Goal: Transaction & Acquisition: Purchase product/service

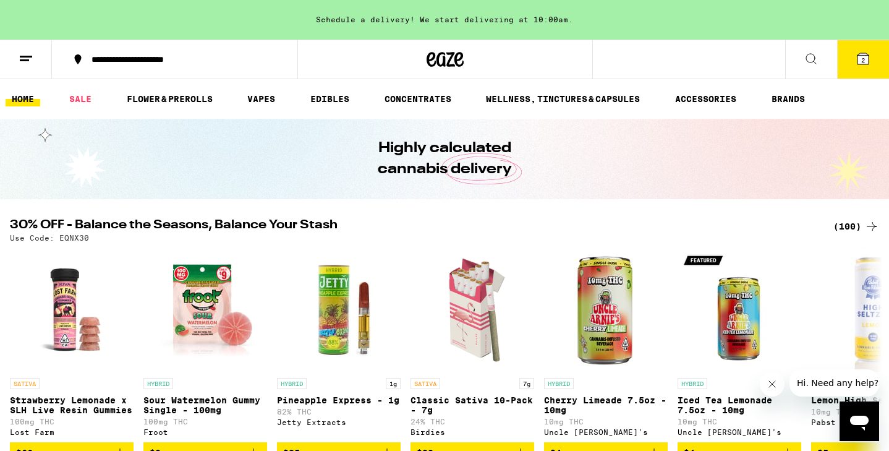
click at [858, 57] on icon at bounding box center [862, 58] width 11 height 11
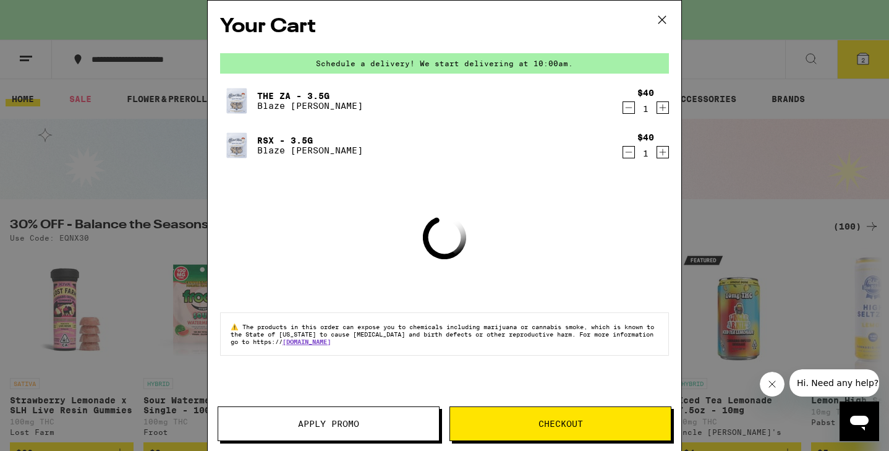
click at [662, 20] on icon at bounding box center [662, 20] width 19 height 19
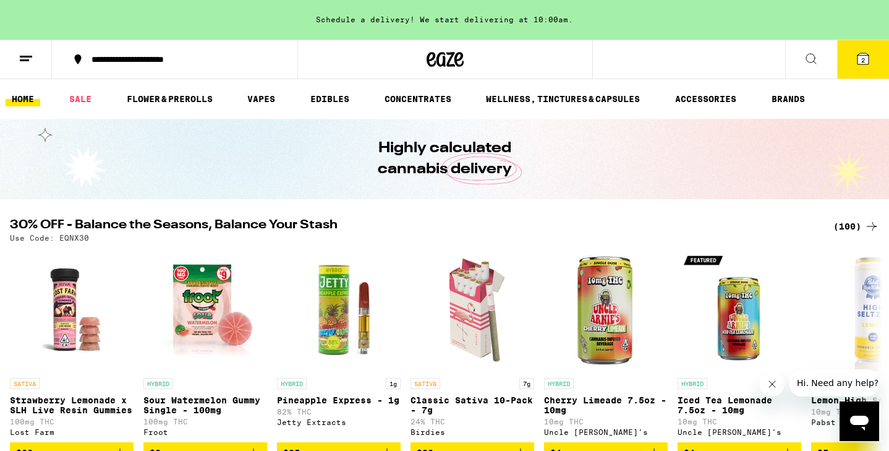
click at [188, 108] on ul "HOME SALE FLOWER & PREROLLS VAPES EDIBLES CONCENTRATES WELLNESS, TINCTURES & CA…" at bounding box center [444, 99] width 889 height 40
click at [185, 101] on link "FLOWER & PREROLLS" at bounding box center [170, 98] width 98 height 15
click at [195, 101] on link "FLOWER & PREROLLS" at bounding box center [170, 98] width 98 height 15
click at [182, 101] on link "FLOWER & PREROLLS" at bounding box center [170, 98] width 98 height 15
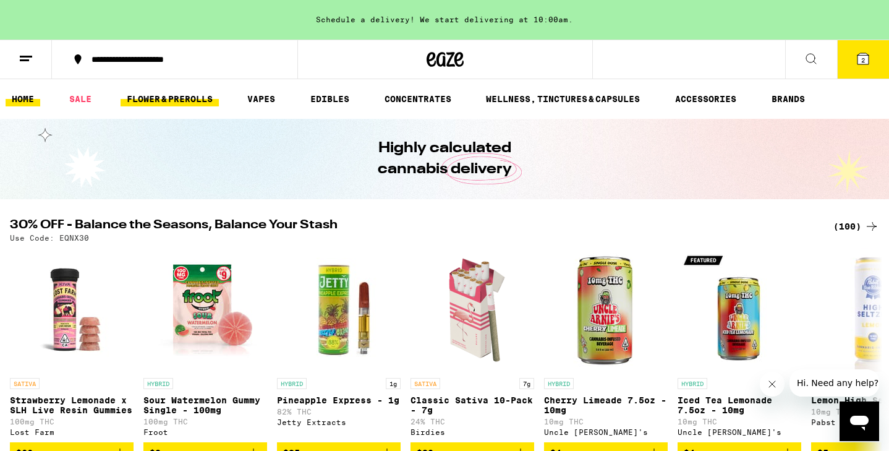
click at [182, 101] on link "FLOWER & PREROLLS" at bounding box center [170, 98] width 98 height 15
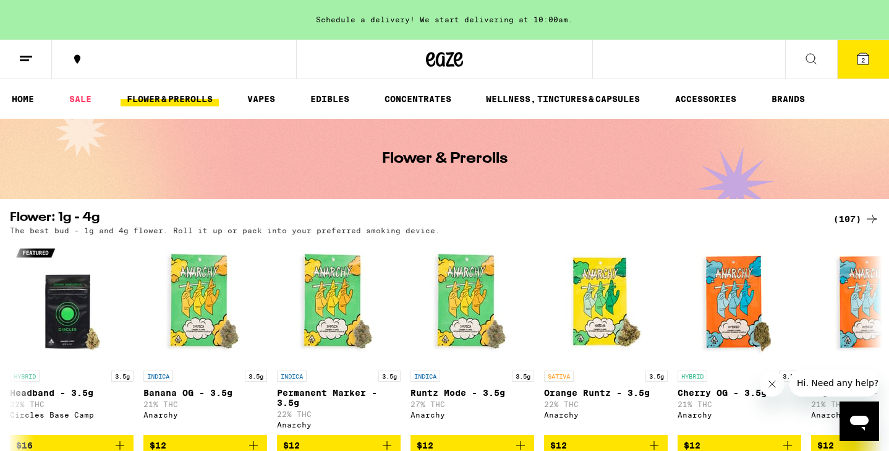
click at [182, 101] on link "FLOWER & PREROLLS" at bounding box center [170, 98] width 98 height 15
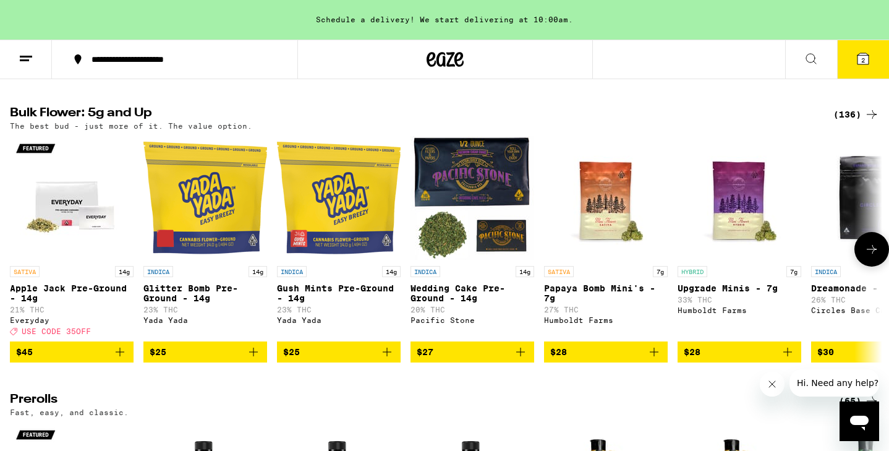
scroll to position [394, 0]
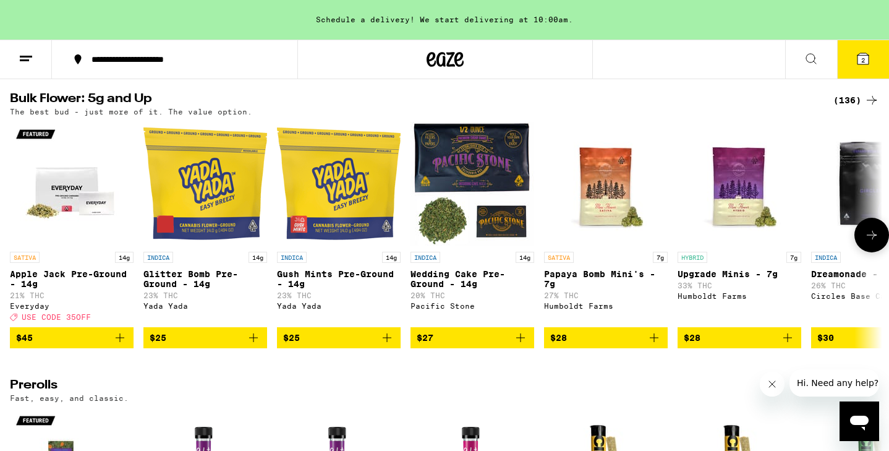
click at [869, 242] on icon at bounding box center [871, 234] width 15 height 15
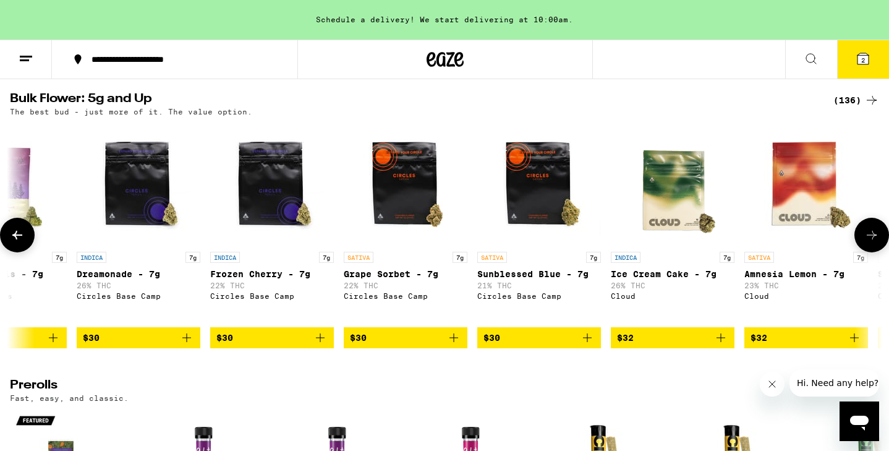
click at [869, 242] on icon at bounding box center [871, 234] width 15 height 15
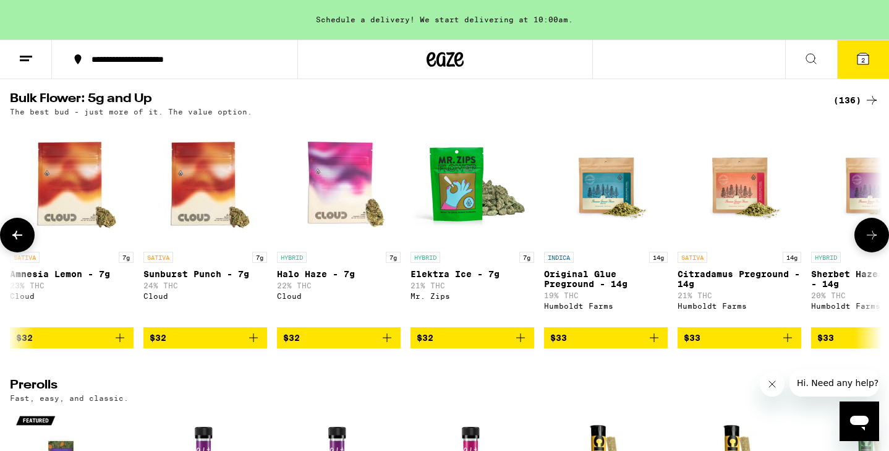
click at [869, 242] on icon at bounding box center [871, 234] width 15 height 15
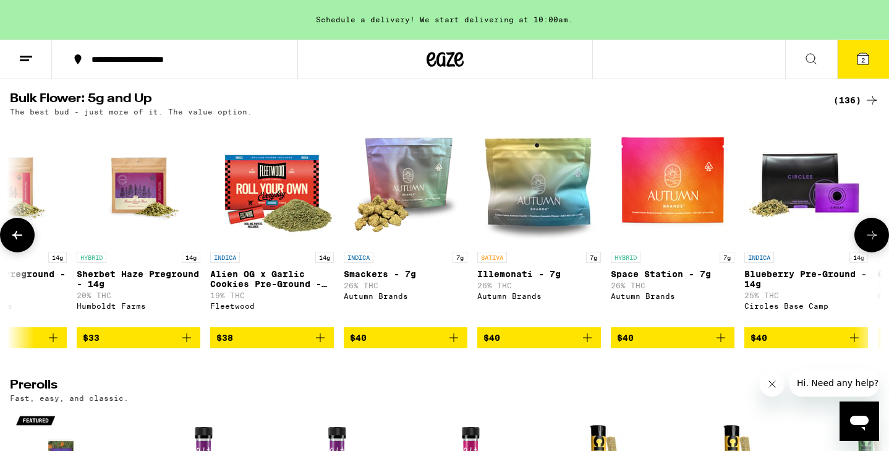
click at [869, 242] on icon at bounding box center [871, 234] width 15 height 15
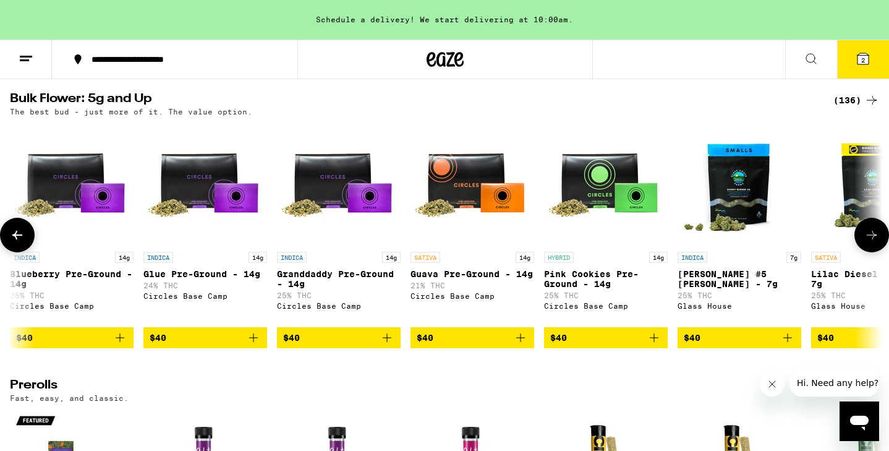
click at [869, 242] on icon at bounding box center [871, 234] width 15 height 15
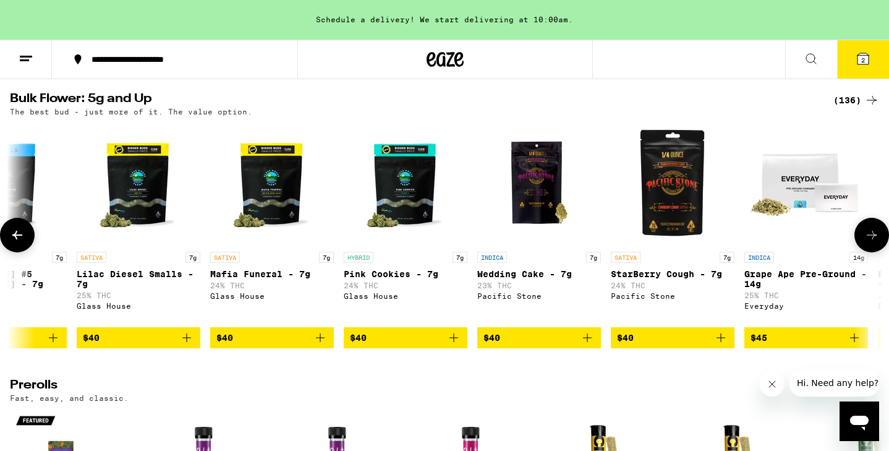
click at [869, 242] on icon at bounding box center [871, 234] width 15 height 15
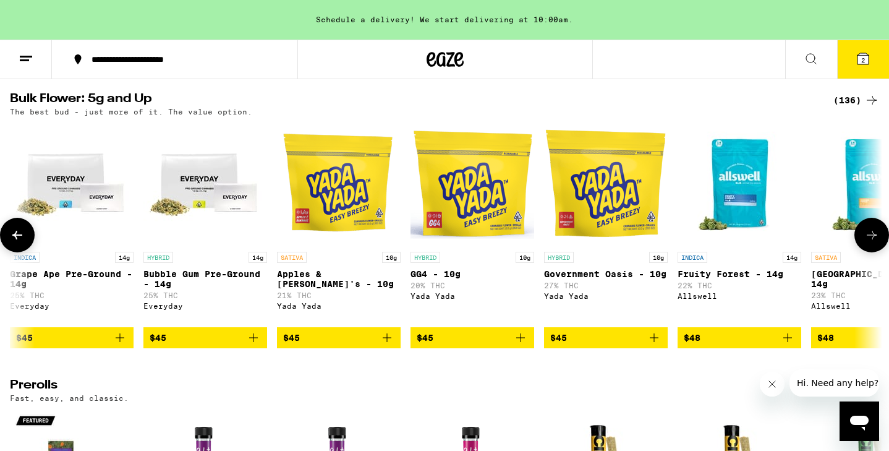
click at [869, 242] on icon at bounding box center [871, 234] width 15 height 15
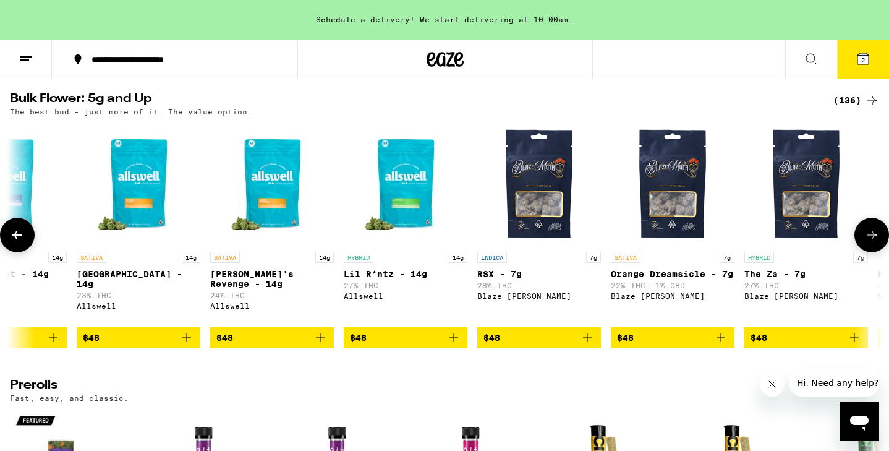
click at [869, 242] on icon at bounding box center [871, 234] width 15 height 15
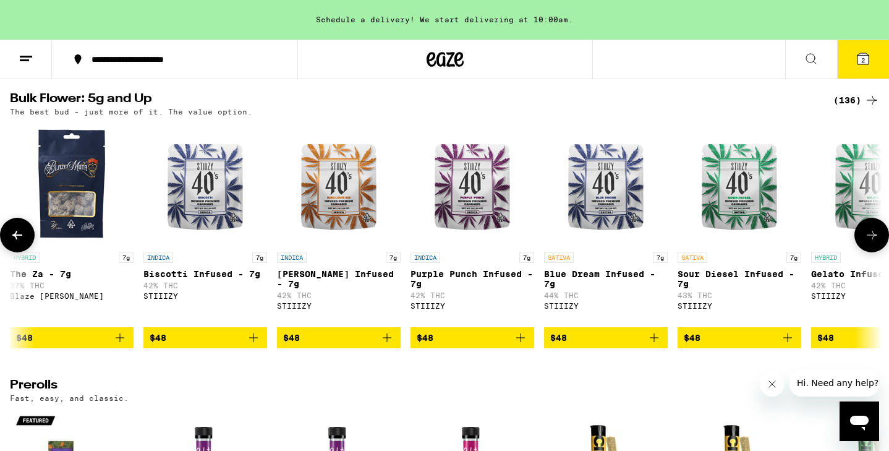
click at [869, 242] on icon at bounding box center [871, 234] width 15 height 15
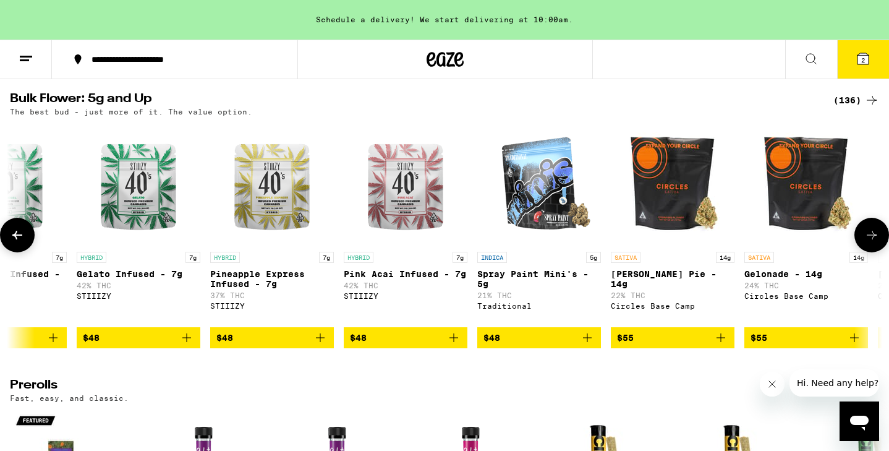
click at [869, 242] on icon at bounding box center [871, 234] width 15 height 15
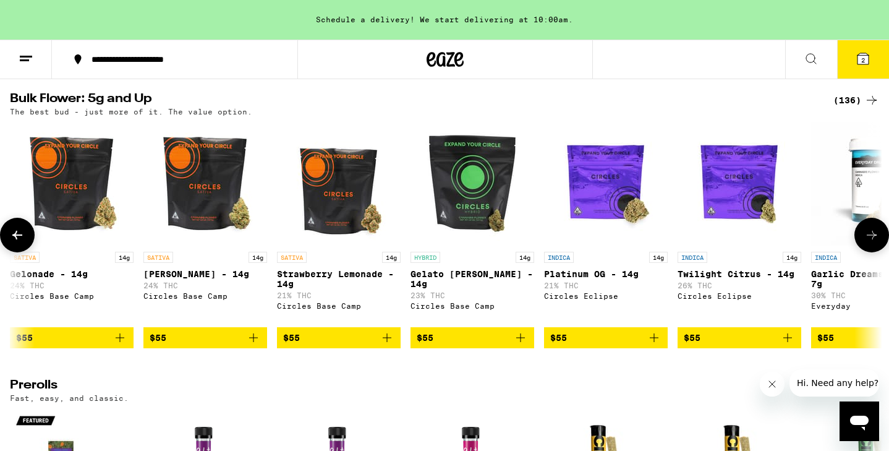
click at [869, 242] on icon at bounding box center [871, 234] width 15 height 15
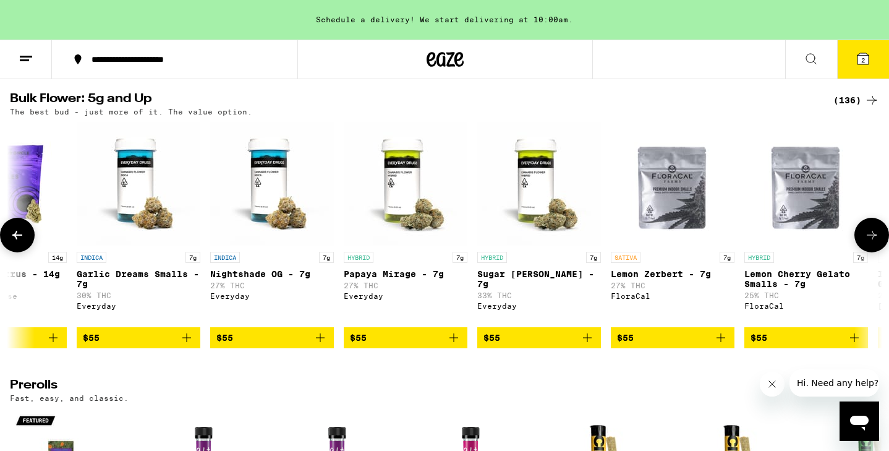
click at [869, 242] on icon at bounding box center [871, 234] width 15 height 15
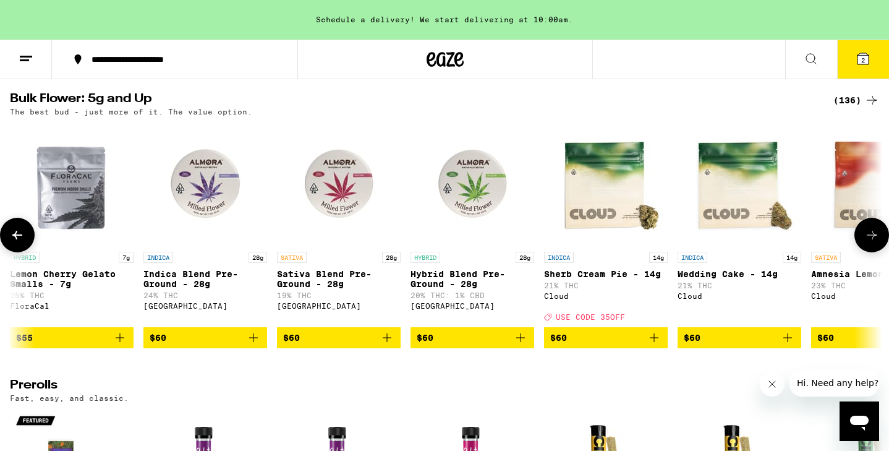
click at [869, 242] on icon at bounding box center [871, 234] width 15 height 15
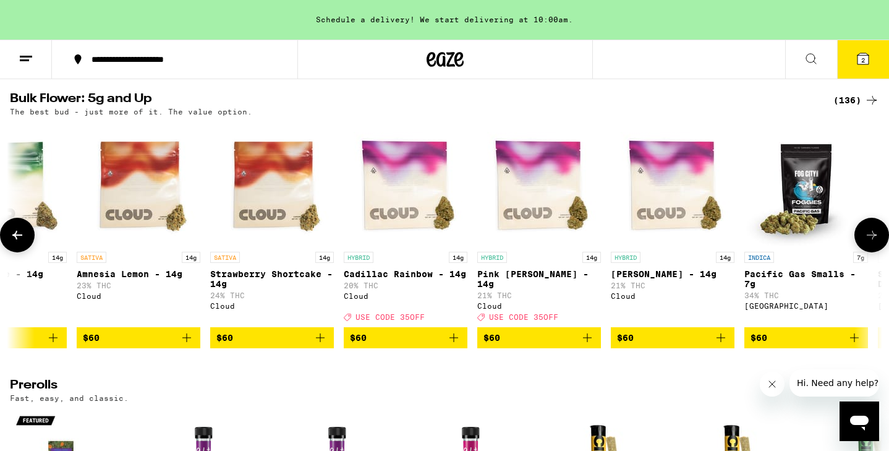
click at [869, 242] on icon at bounding box center [871, 234] width 15 height 15
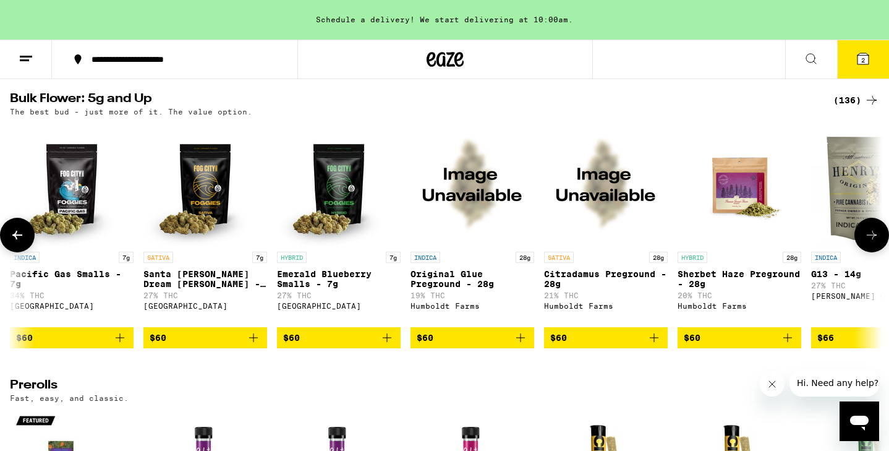
click at [869, 242] on icon at bounding box center [871, 234] width 15 height 15
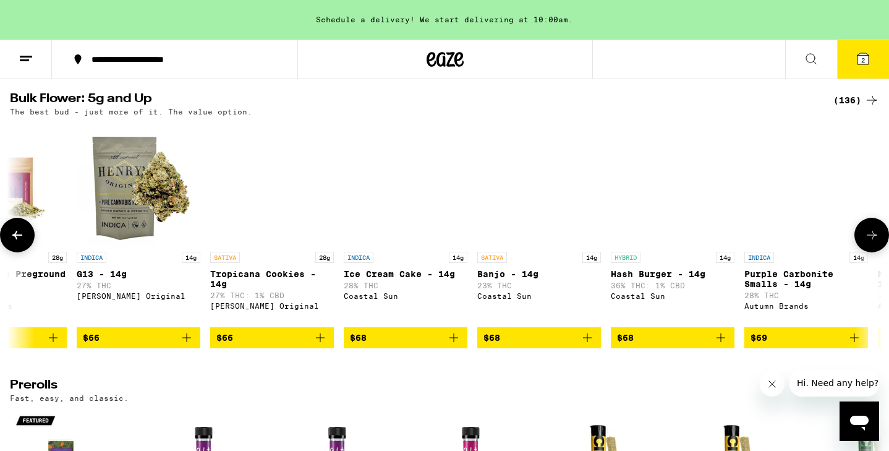
click at [869, 242] on icon at bounding box center [871, 234] width 15 height 15
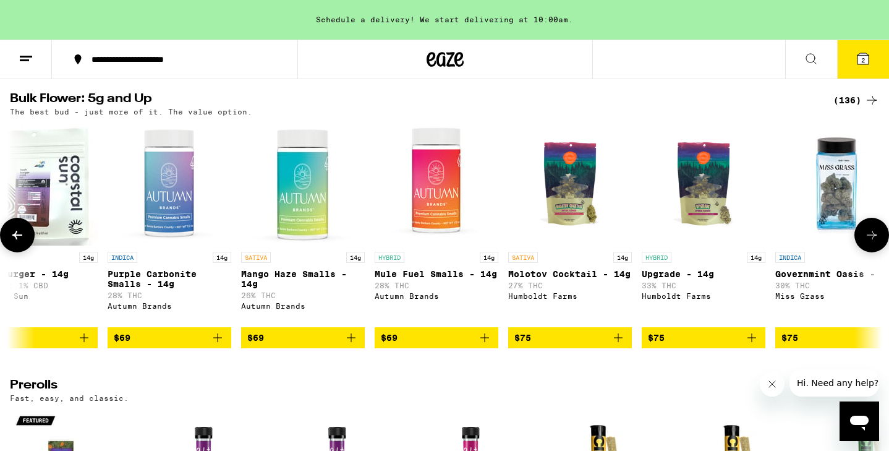
scroll to position [0, 11749]
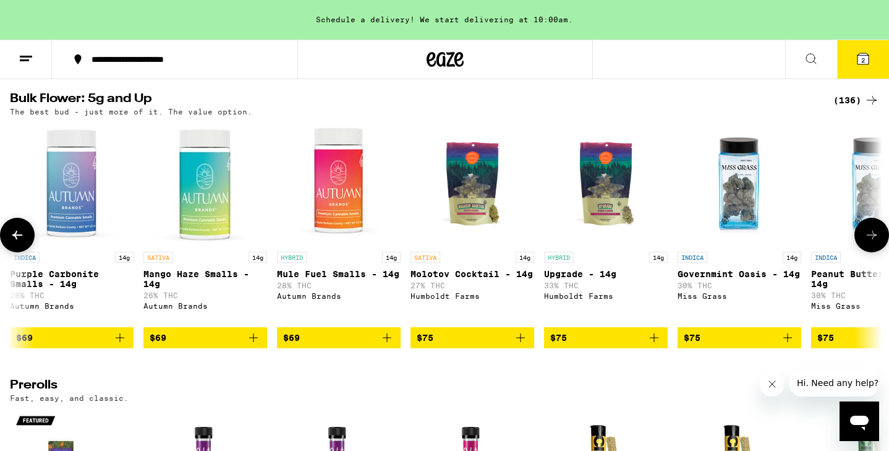
click at [14, 242] on icon at bounding box center [17, 234] width 15 height 15
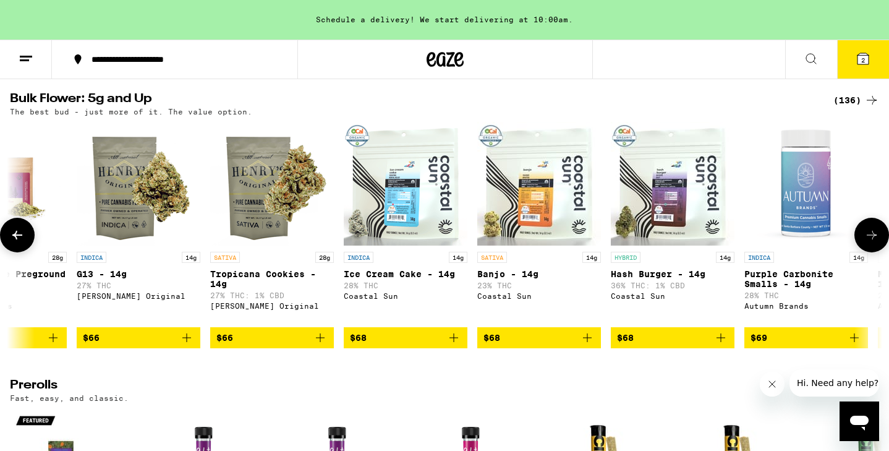
click at [306, 222] on img "Open page for Tropicana Cookies - 14g from Henry's Original" at bounding box center [272, 184] width 124 height 124
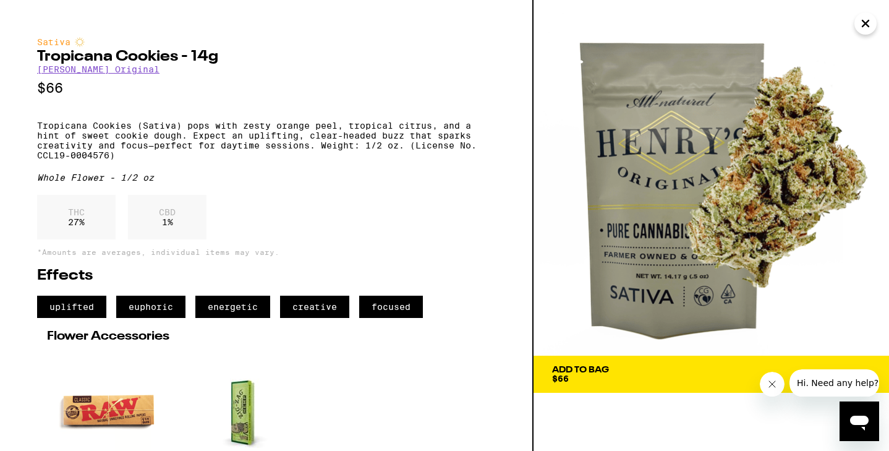
click at [870, 25] on icon "Close" at bounding box center [865, 23] width 15 height 19
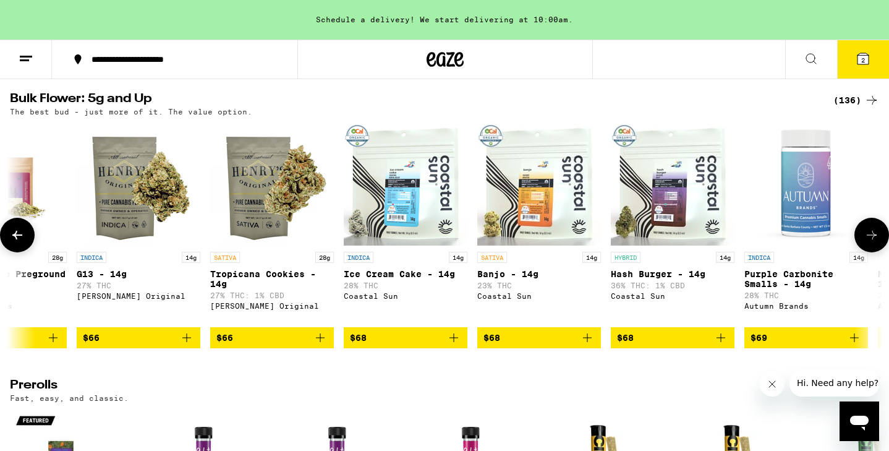
click at [525, 215] on img "Open page for Banjo - 14g from Coastal Sun" at bounding box center [539, 184] width 124 height 124
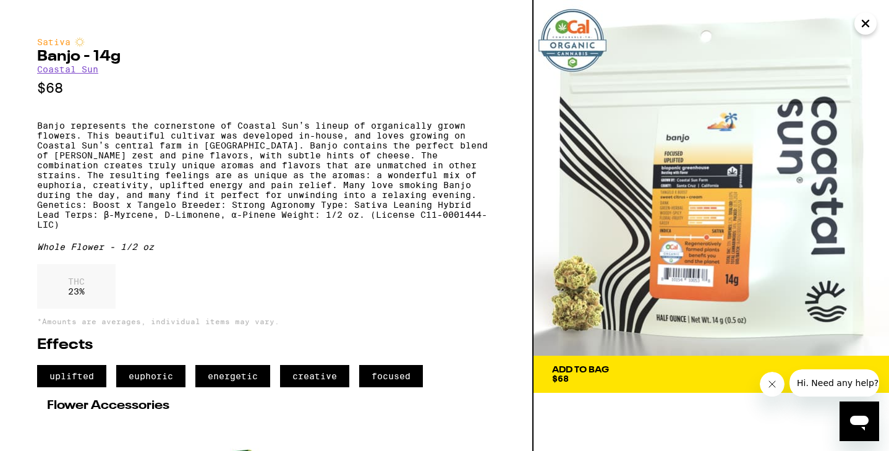
click at [863, 20] on icon "Close" at bounding box center [865, 23] width 15 height 19
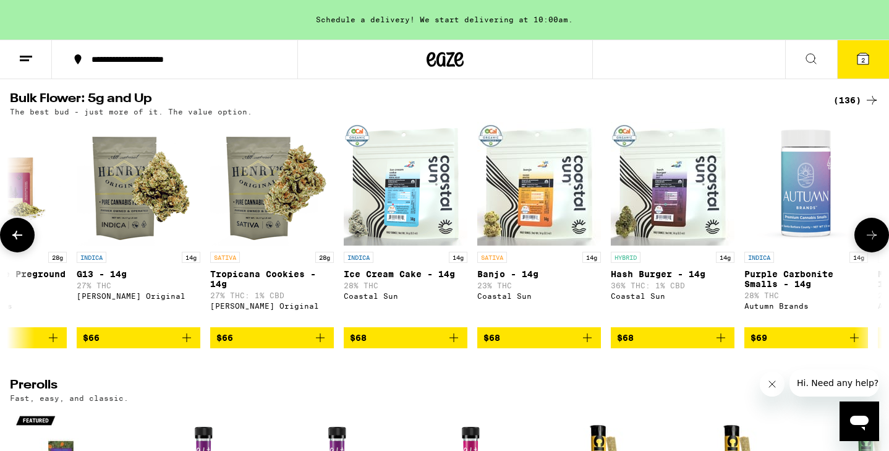
click at [868, 241] on icon at bounding box center [871, 234] width 15 height 15
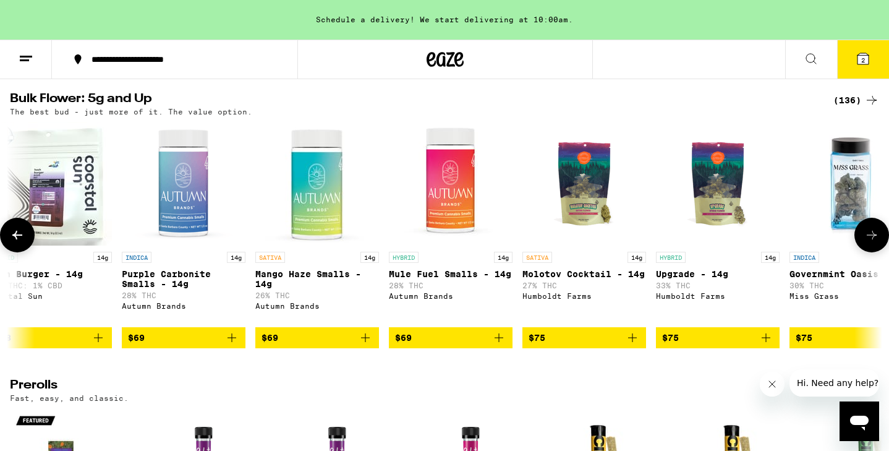
scroll to position [0, 11749]
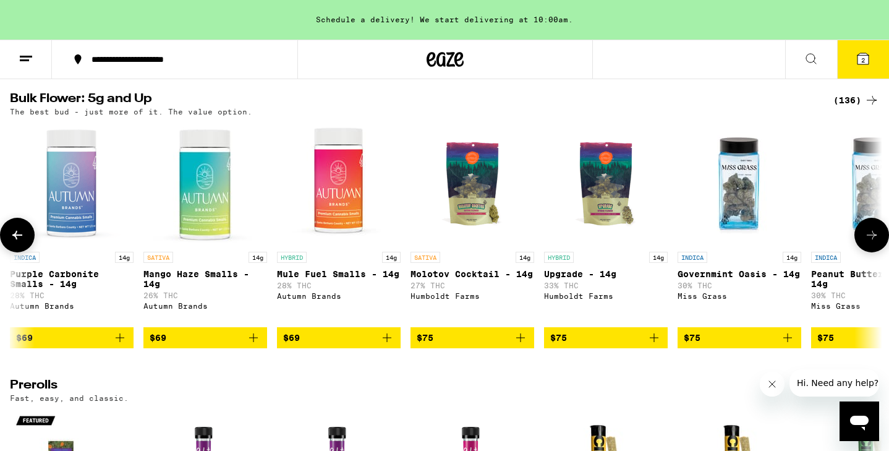
click at [868, 241] on icon at bounding box center [871, 234] width 15 height 15
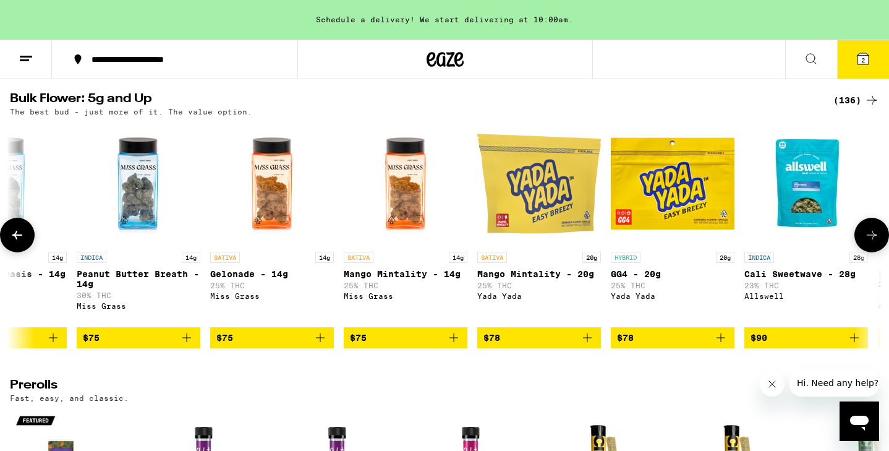
click at [13, 242] on icon at bounding box center [17, 234] width 15 height 15
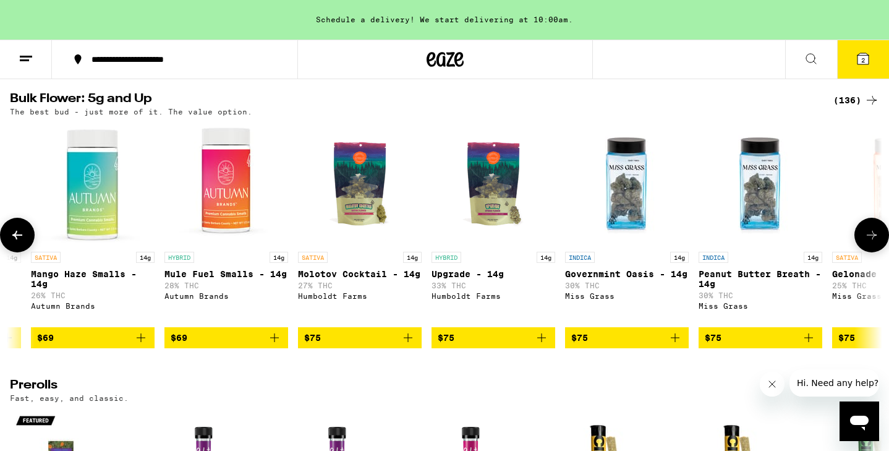
scroll to position [0, 11749]
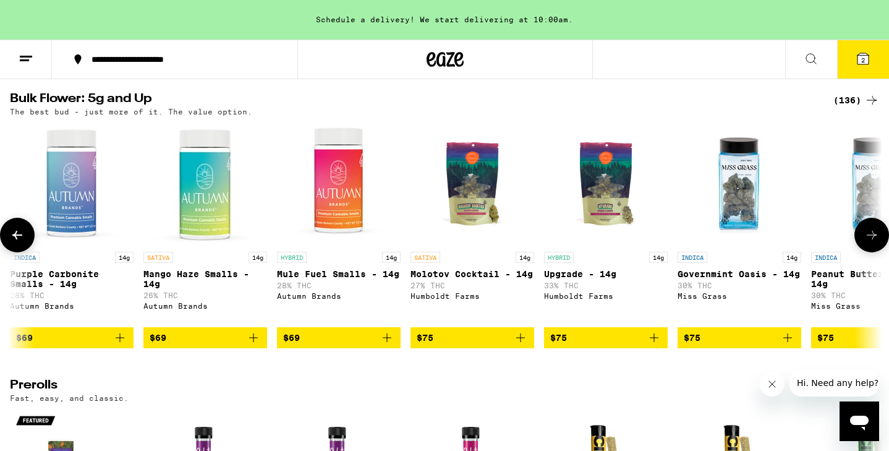
click at [871, 242] on icon at bounding box center [871, 234] width 15 height 15
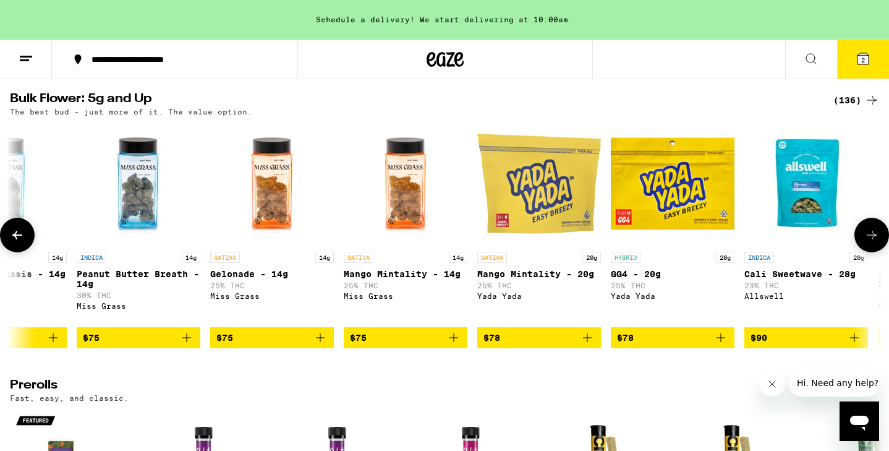
click at [871, 242] on icon at bounding box center [871, 234] width 15 height 15
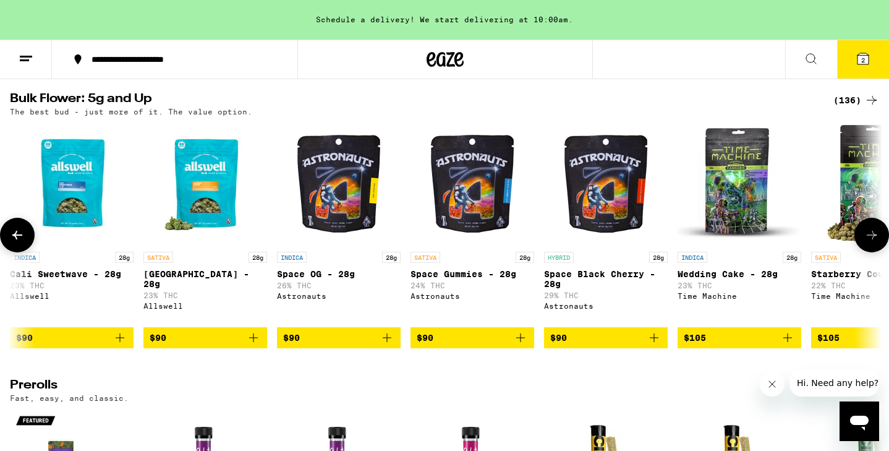
click at [871, 242] on icon at bounding box center [871, 234] width 15 height 15
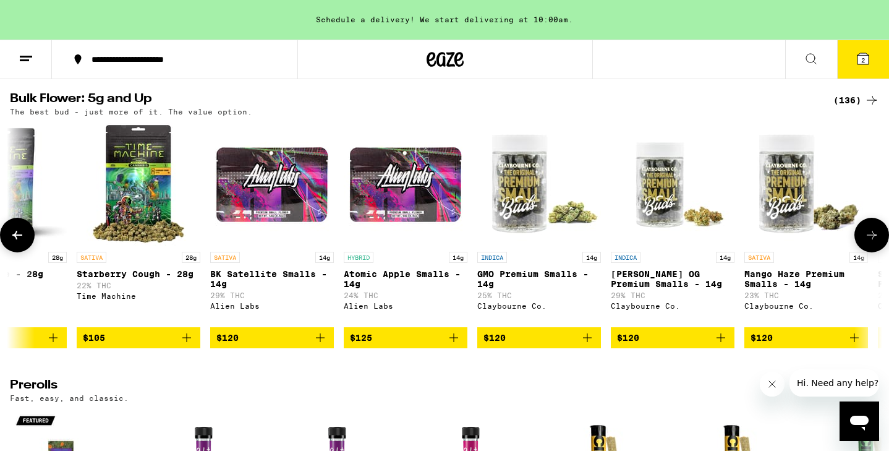
click at [871, 242] on icon at bounding box center [871, 234] width 15 height 15
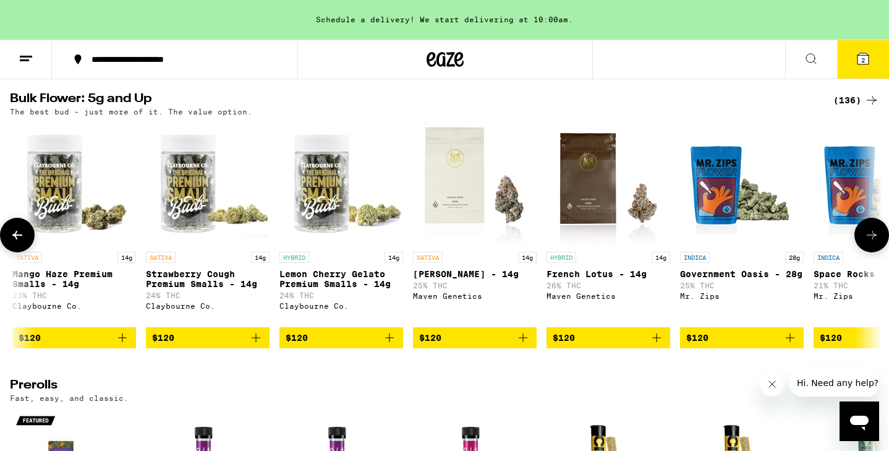
scroll to position [0, 14686]
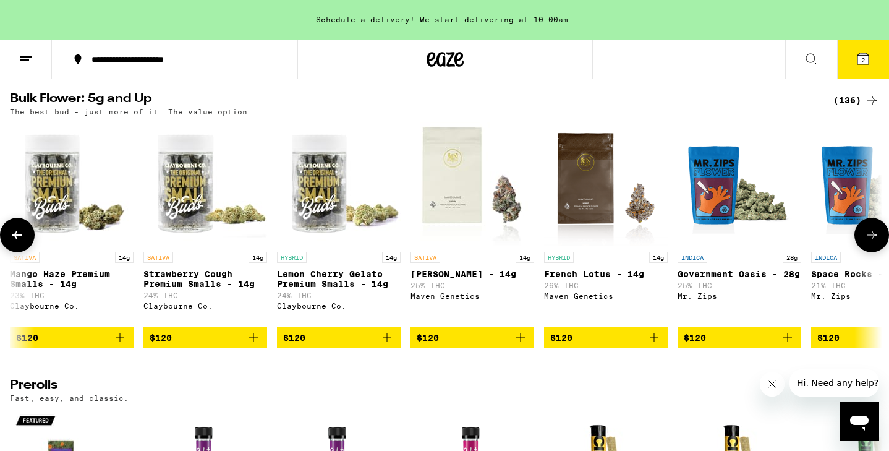
click at [875, 242] on icon at bounding box center [871, 234] width 15 height 15
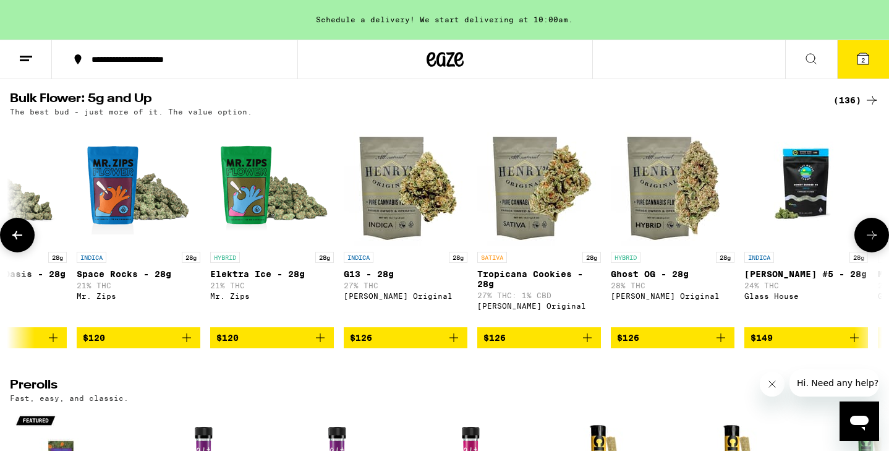
click at [875, 242] on icon at bounding box center [871, 234] width 15 height 15
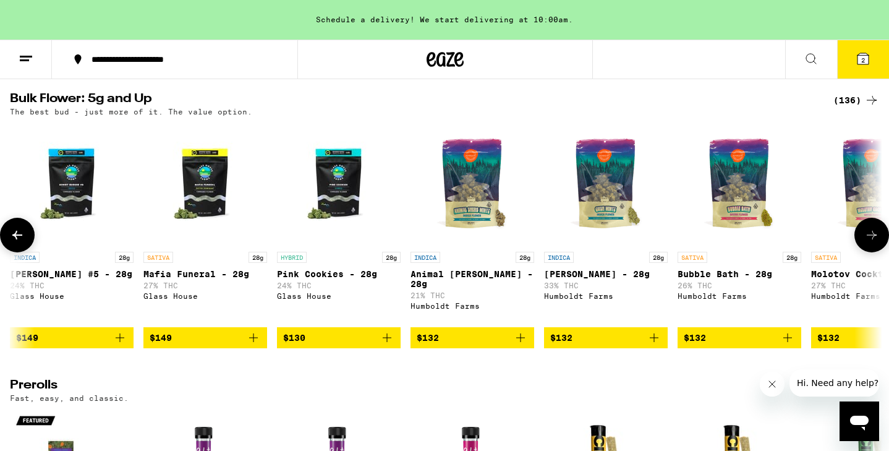
click at [875, 242] on icon at bounding box center [871, 234] width 15 height 15
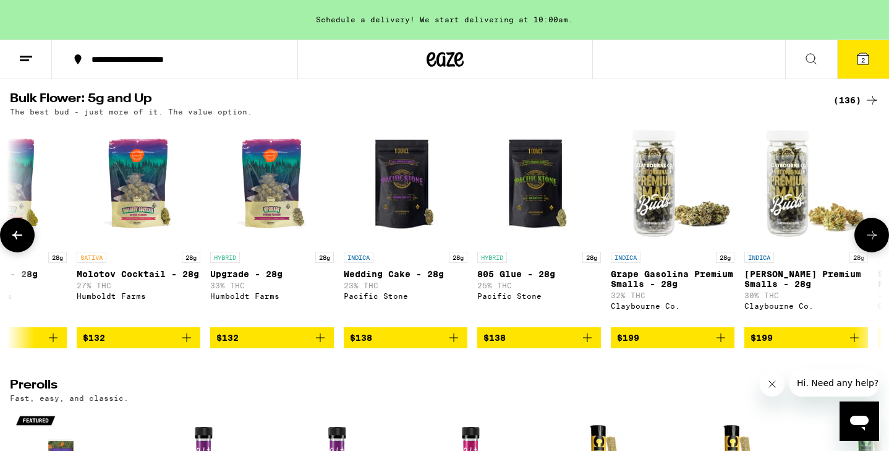
click at [875, 242] on icon at bounding box center [871, 234] width 15 height 15
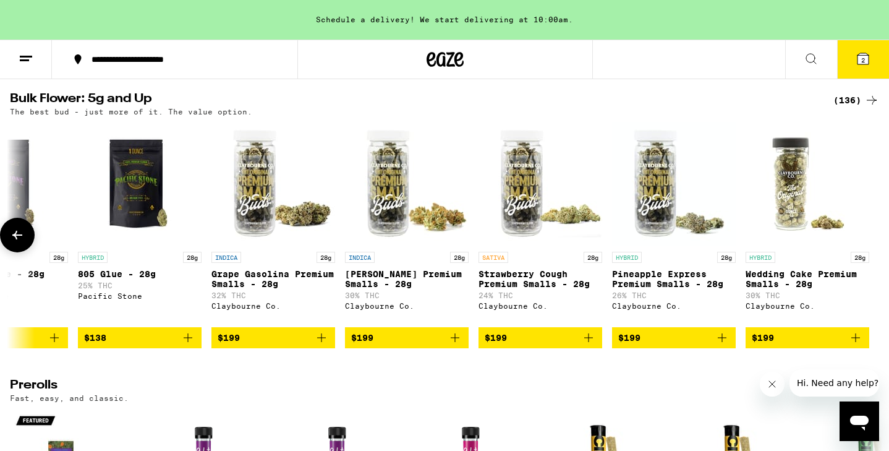
scroll to position [0, 17288]
click at [875, 252] on div at bounding box center [871, 235] width 35 height 35
click at [17, 242] on icon at bounding box center [17, 234] width 15 height 15
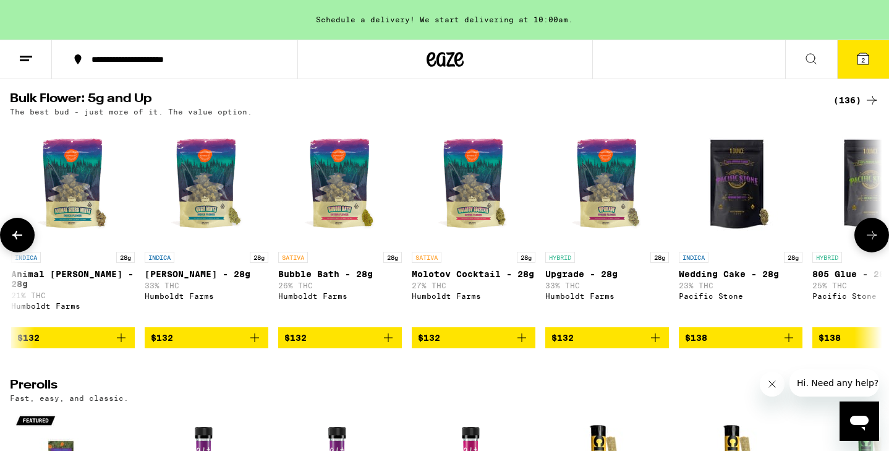
click at [17, 242] on icon at bounding box center [17, 234] width 15 height 15
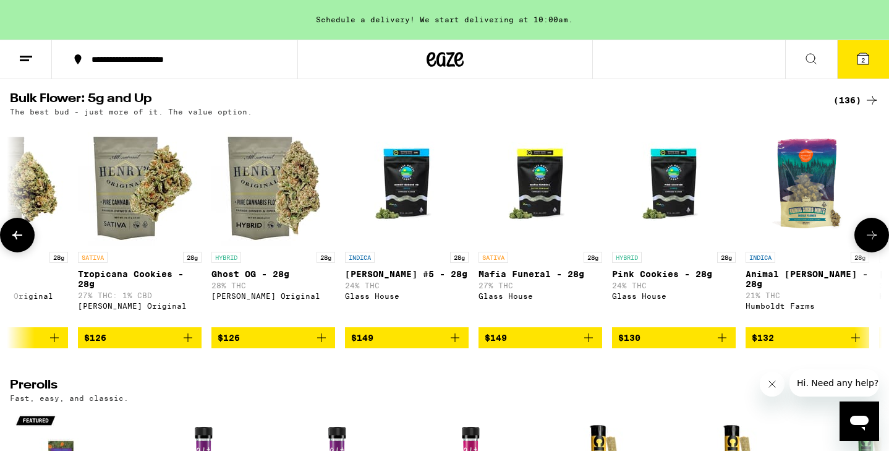
click at [17, 242] on icon at bounding box center [17, 234] width 15 height 15
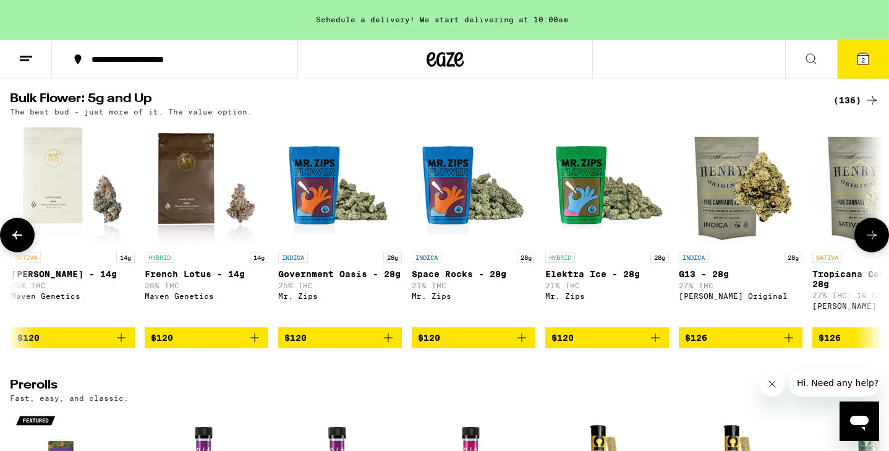
click at [17, 242] on icon at bounding box center [17, 234] width 15 height 15
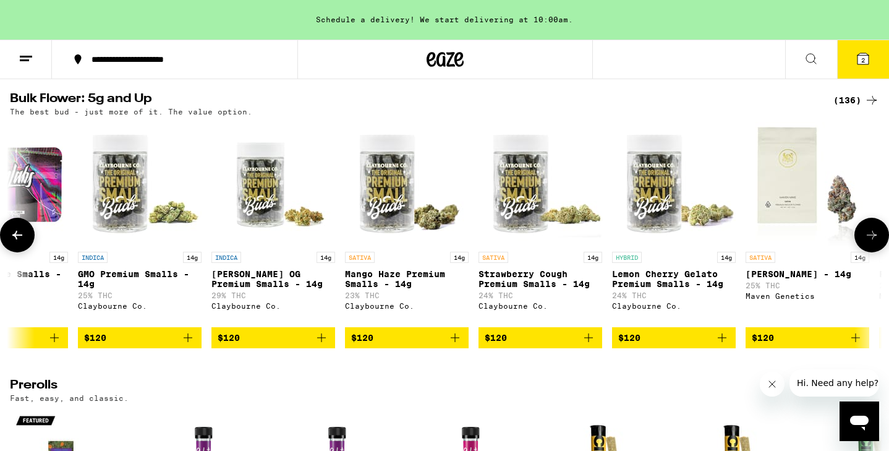
click at [17, 242] on icon at bounding box center [17, 234] width 15 height 15
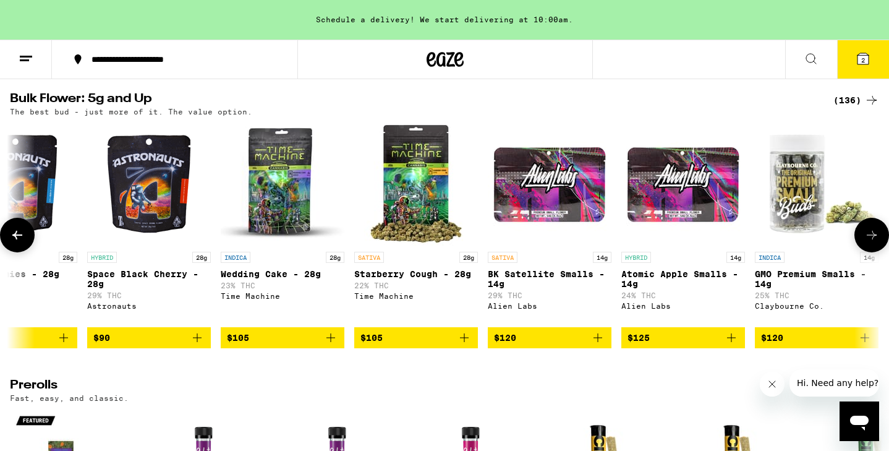
scroll to position [0, 13616]
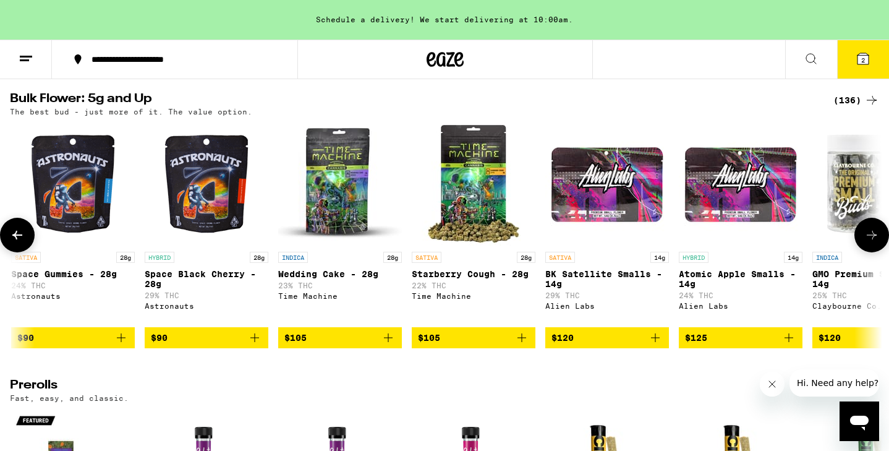
click at [703, 206] on img "Open page for Atomic Apple Smalls - 14g from Alien Labs" at bounding box center [741, 184] width 124 height 124
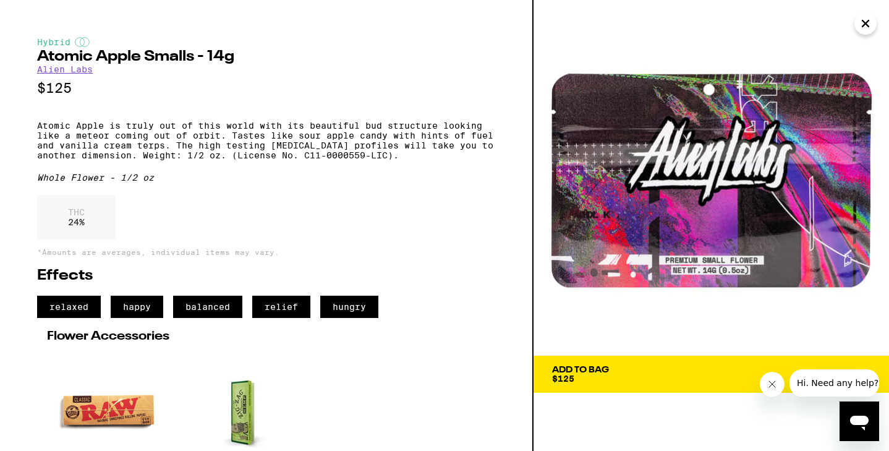
click at [870, 27] on icon "Close" at bounding box center [865, 23] width 15 height 19
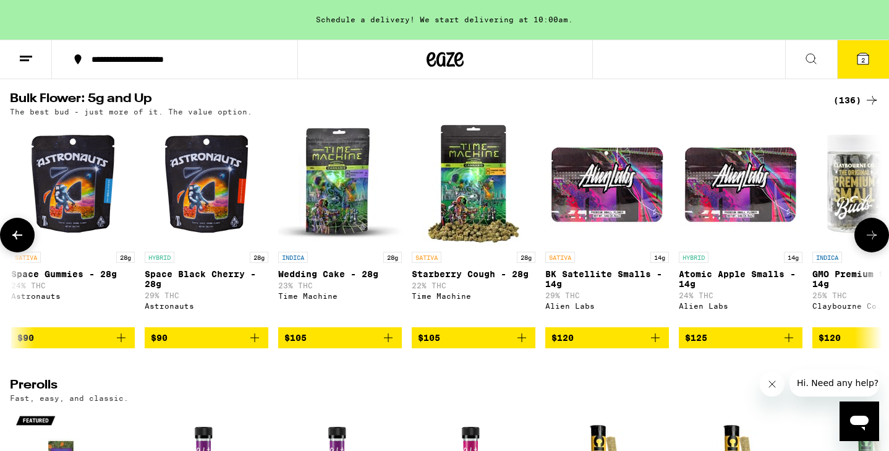
click at [20, 242] on icon at bounding box center [17, 234] width 15 height 15
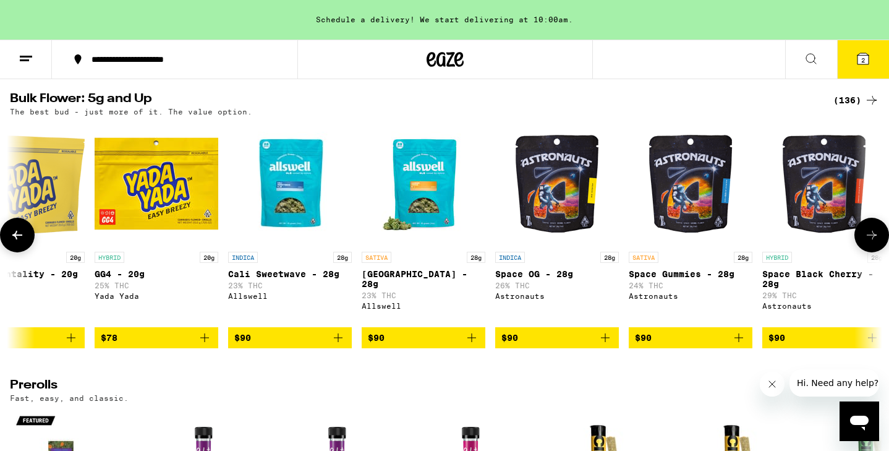
scroll to position [0, 12882]
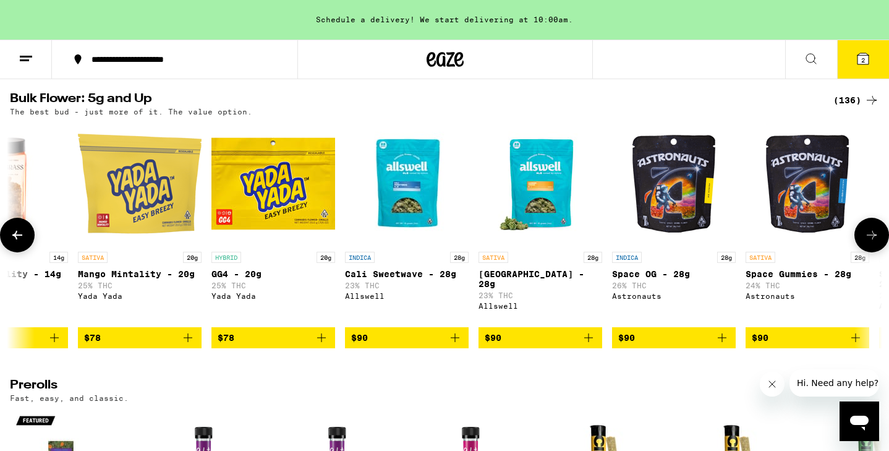
click at [789, 200] on img "Open page for Space Gummies - 28g from Astronauts" at bounding box center [807, 184] width 124 height 124
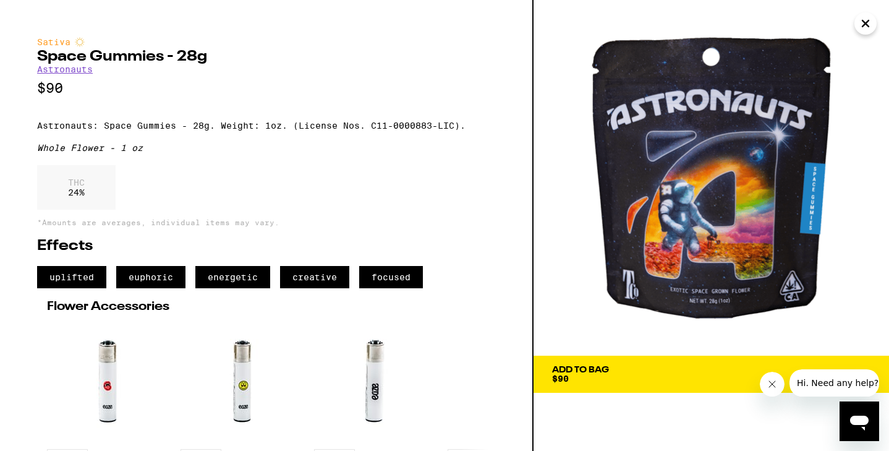
click at [868, 27] on icon "Close" at bounding box center [865, 23] width 15 height 19
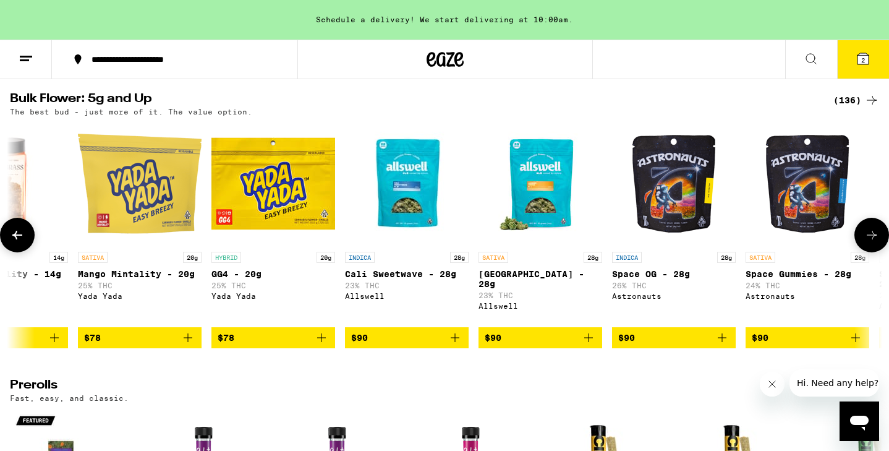
click at [21, 242] on icon at bounding box center [17, 234] width 15 height 15
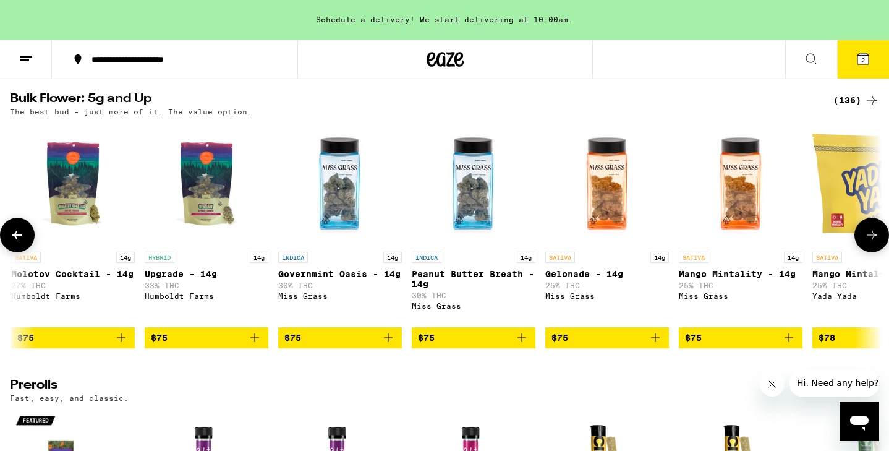
click at [16, 239] on icon at bounding box center [17, 235] width 10 height 9
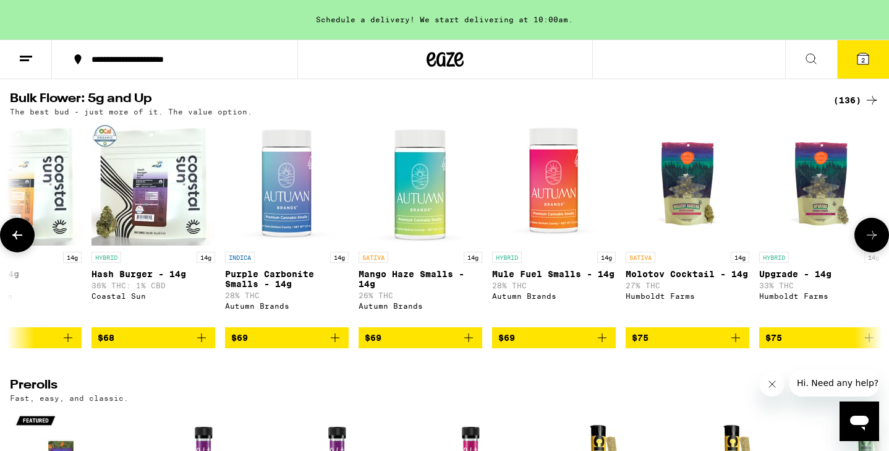
scroll to position [0, 11414]
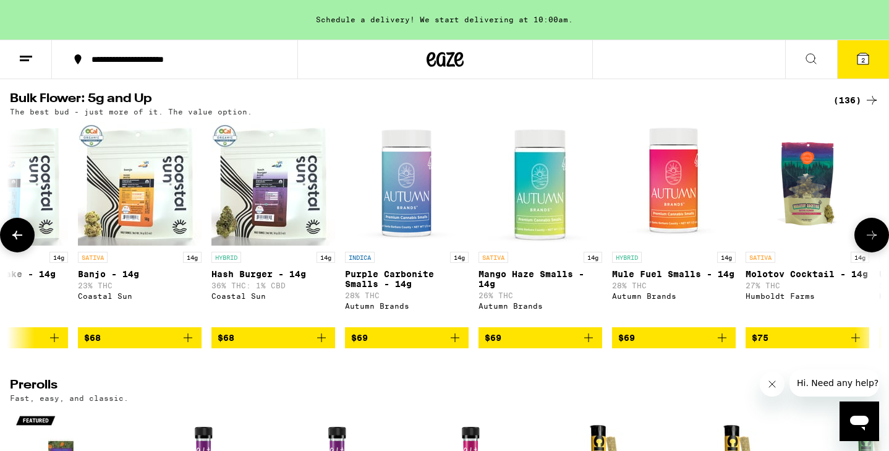
click at [16, 239] on icon at bounding box center [17, 235] width 10 height 9
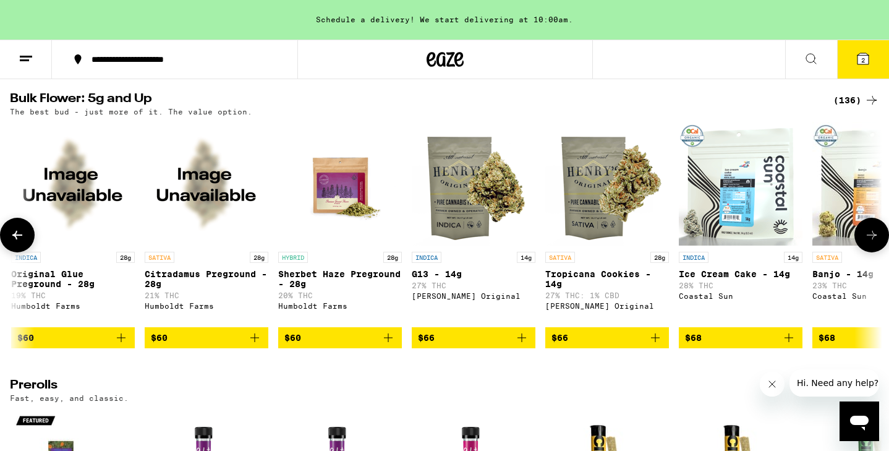
click at [871, 252] on button at bounding box center [871, 235] width 35 height 35
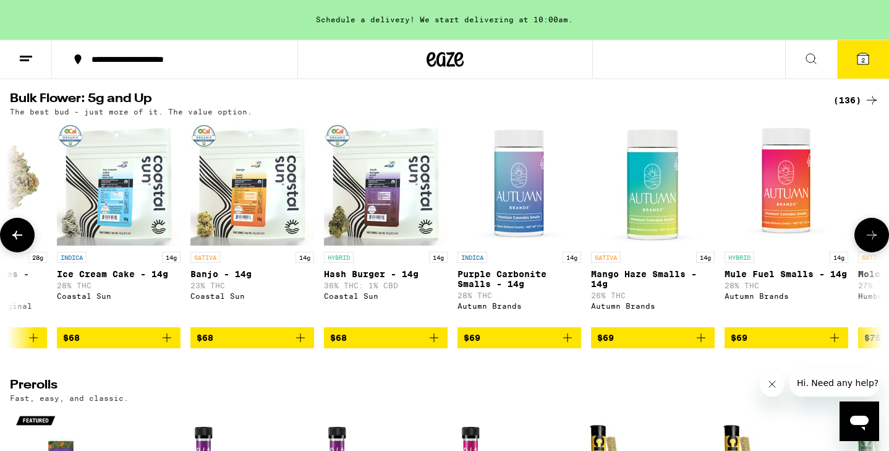
scroll to position [0, 11414]
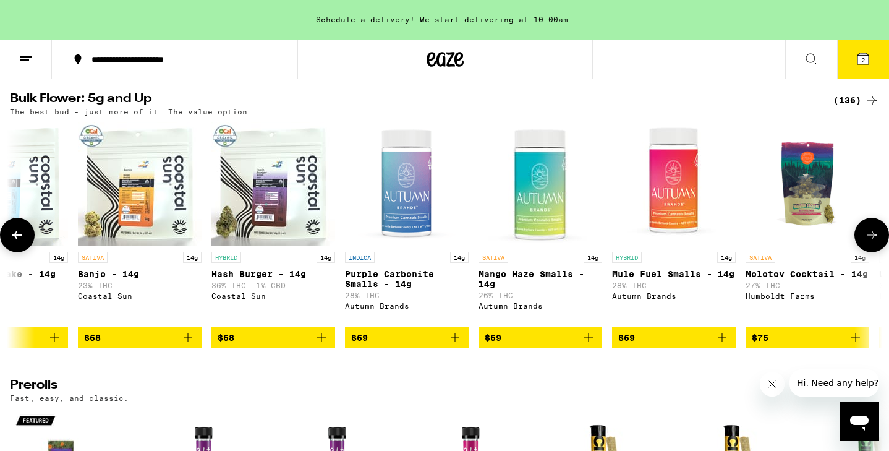
click at [229, 216] on img "Open page for Hash Burger - 14g from Coastal Sun" at bounding box center [273, 184] width 124 height 124
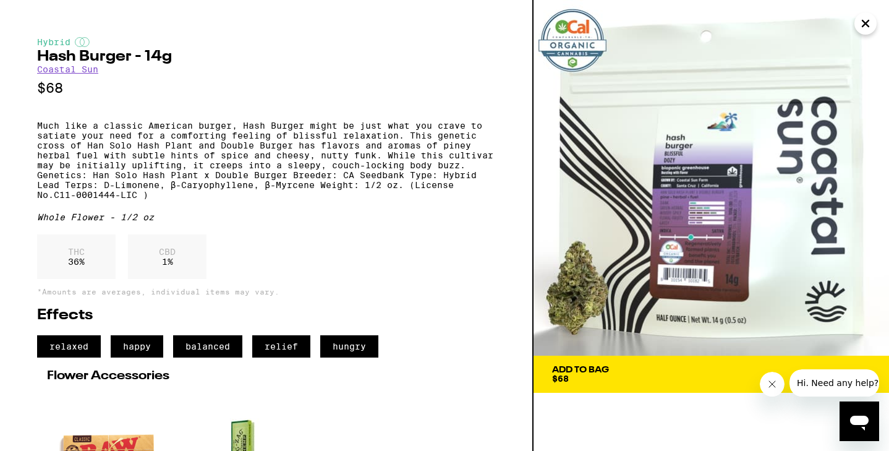
click at [858, 20] on icon "Close" at bounding box center [865, 23] width 15 height 19
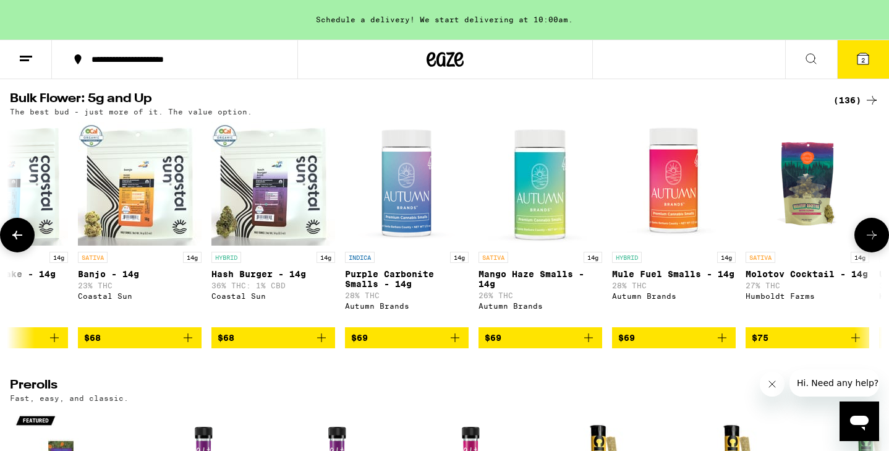
click at [21, 242] on icon at bounding box center [17, 234] width 15 height 15
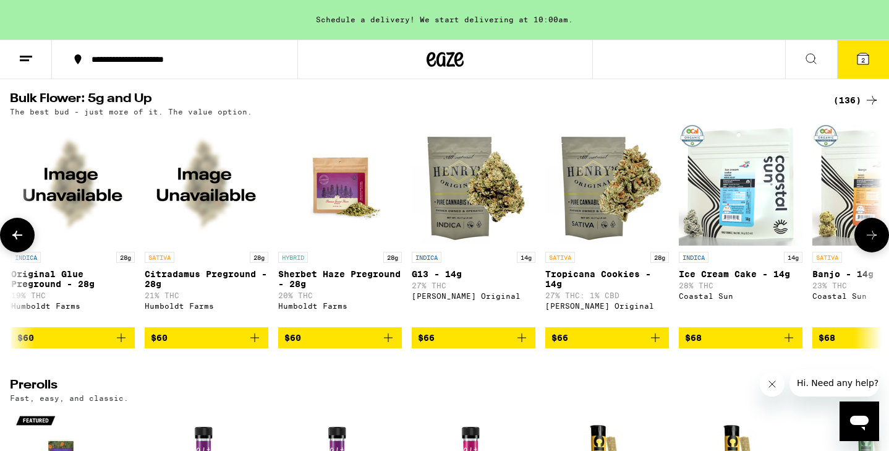
click at [703, 224] on img "Open page for Ice Cream Cake - 14g from Coastal Sun" at bounding box center [741, 184] width 124 height 124
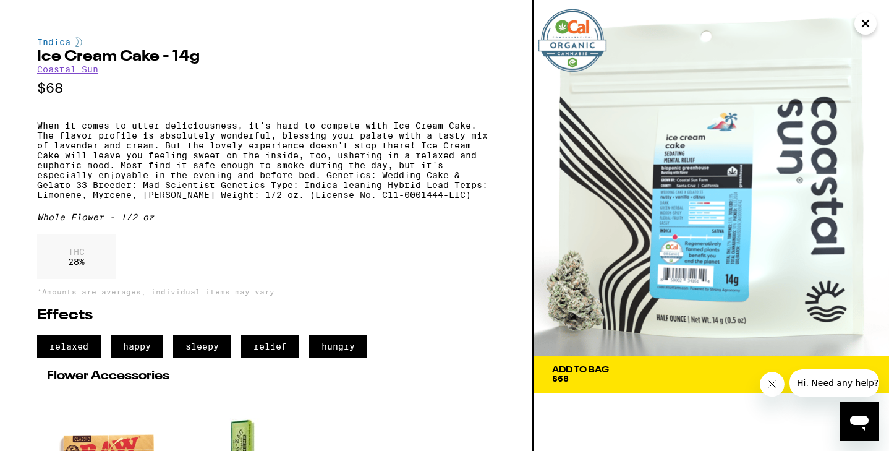
click at [867, 21] on icon "Close" at bounding box center [865, 23] width 6 height 6
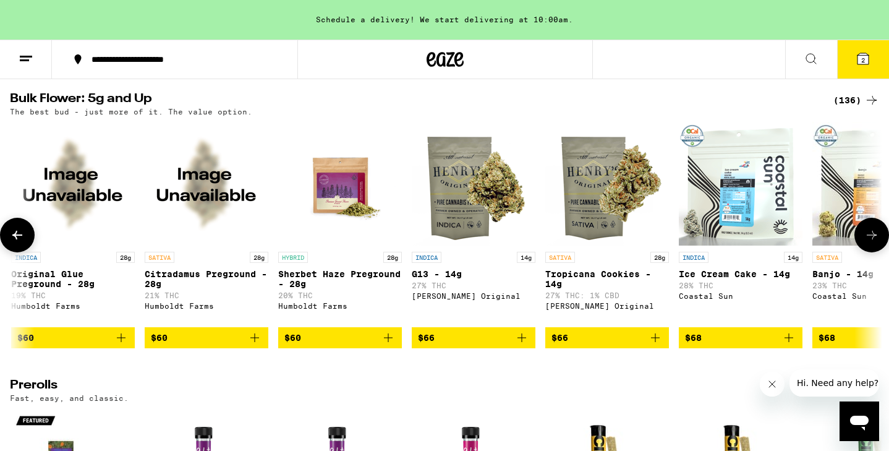
click at [16, 242] on icon at bounding box center [17, 234] width 15 height 15
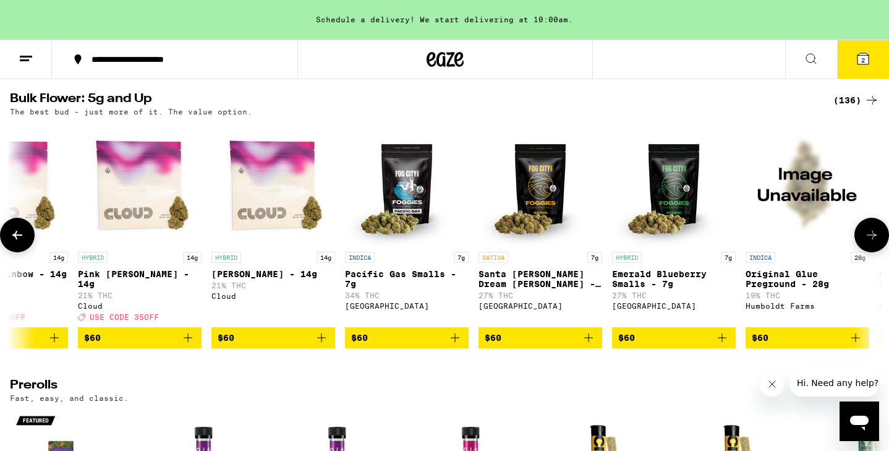
click at [16, 242] on icon at bounding box center [17, 234] width 15 height 15
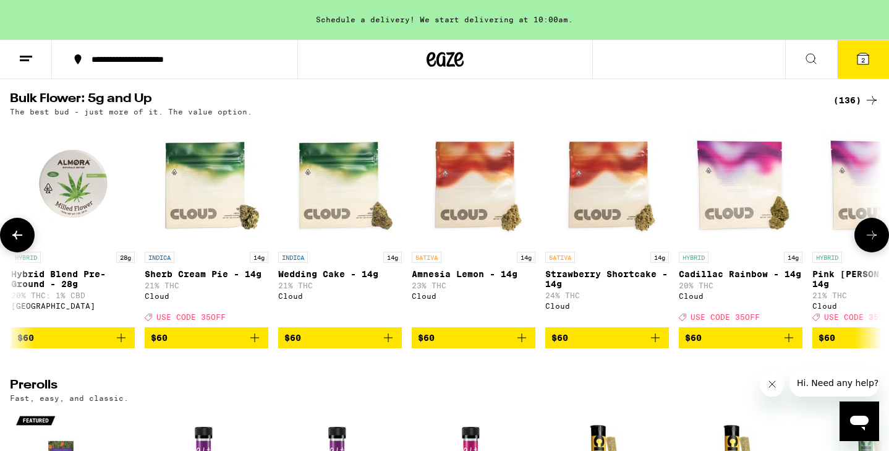
click at [16, 242] on icon at bounding box center [17, 234] width 15 height 15
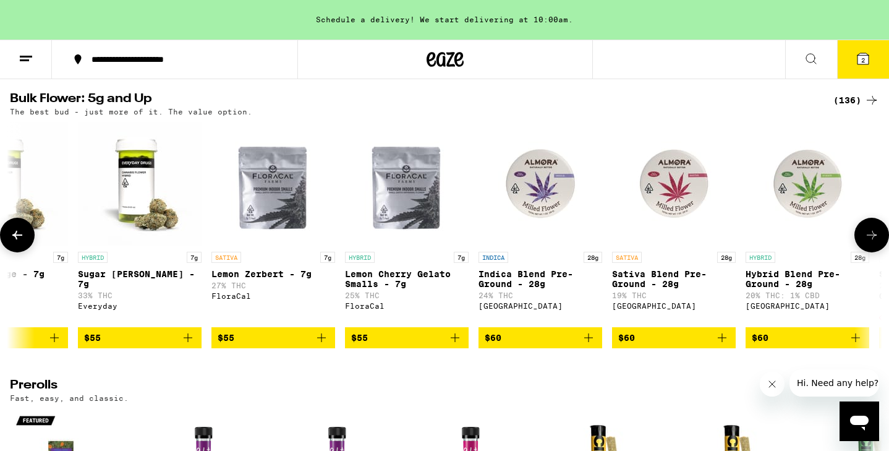
click at [16, 242] on icon at bounding box center [17, 234] width 15 height 15
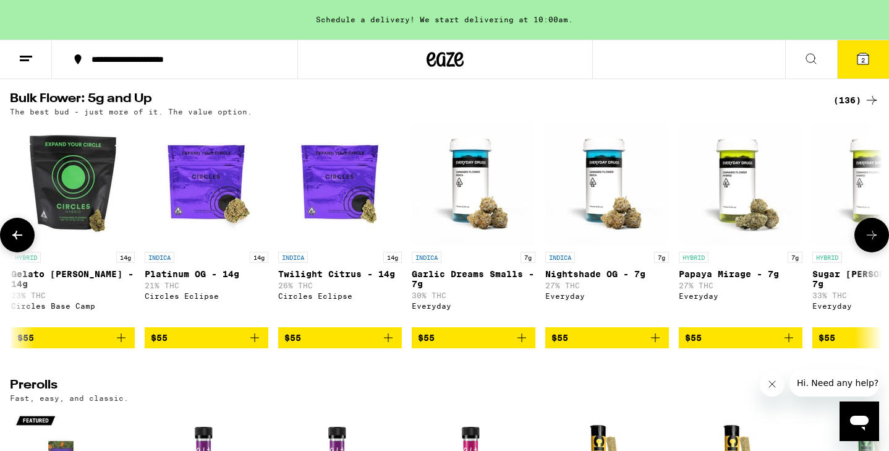
click at [16, 242] on icon at bounding box center [17, 234] width 15 height 15
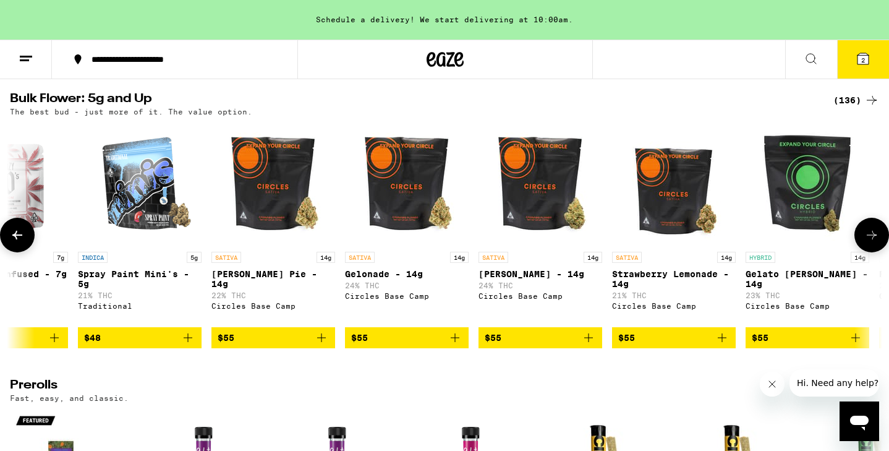
click at [16, 242] on icon at bounding box center [17, 234] width 15 height 15
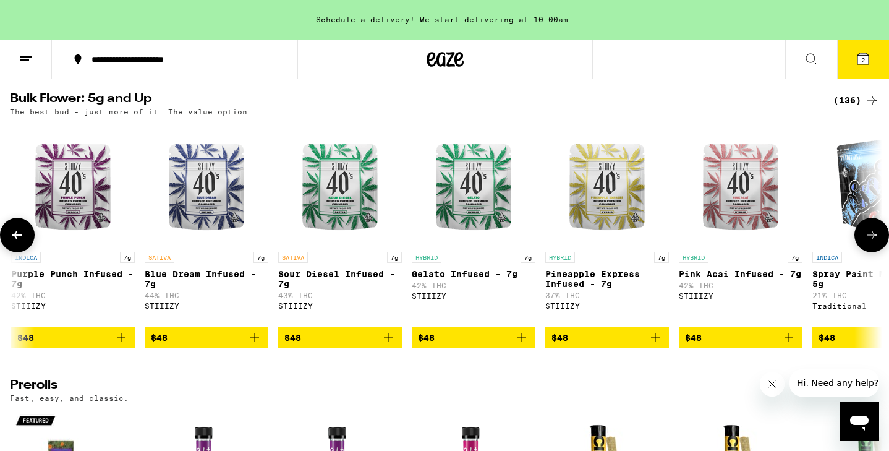
click at [16, 242] on icon at bounding box center [17, 234] width 15 height 15
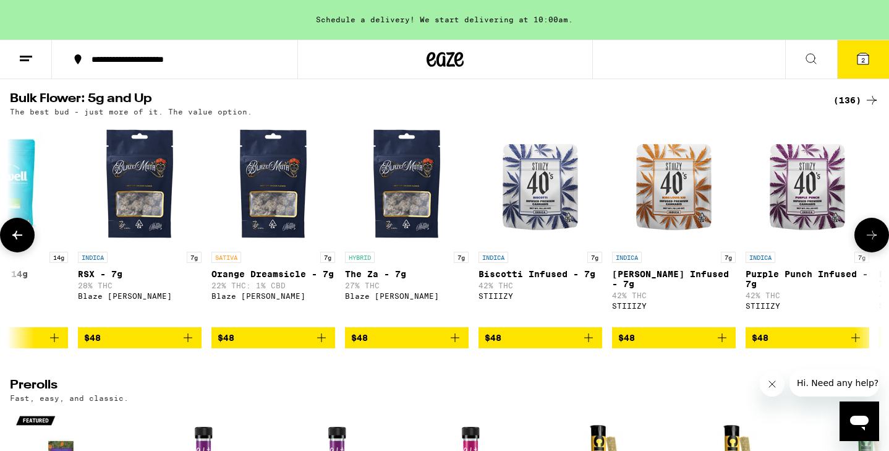
click at [16, 242] on icon at bounding box center [17, 234] width 15 height 15
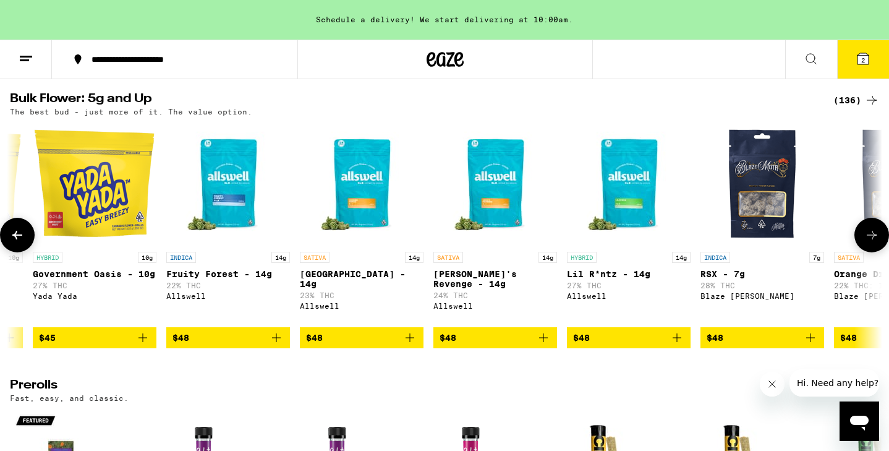
scroll to position [0, 4805]
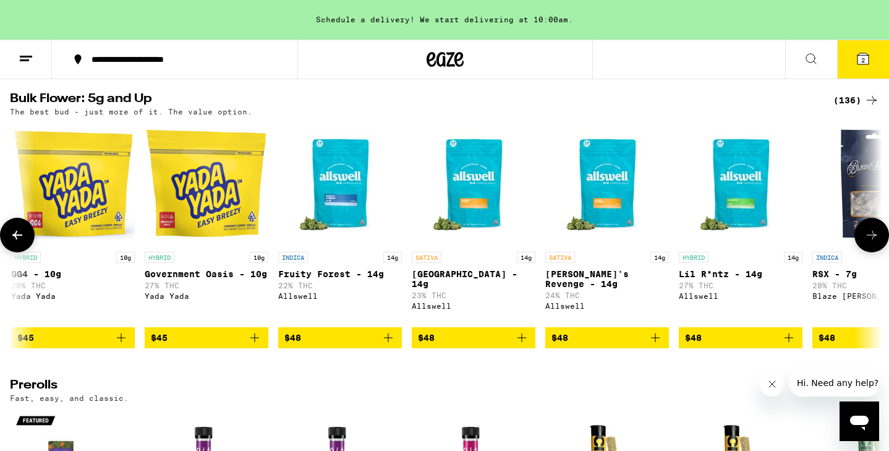
click at [870, 242] on icon at bounding box center [871, 234] width 15 height 15
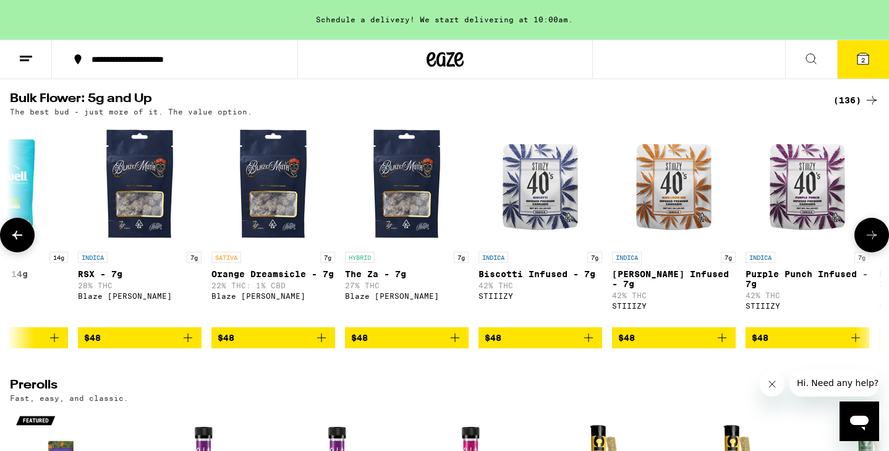
click at [874, 242] on icon at bounding box center [871, 234] width 15 height 15
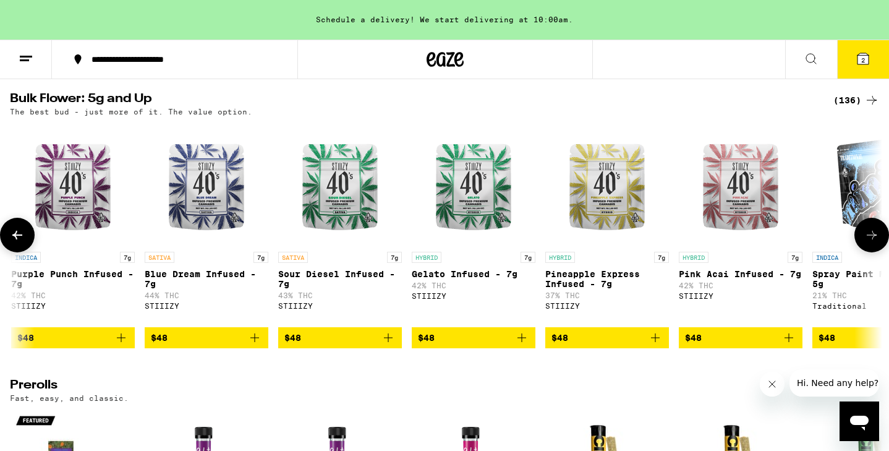
click at [874, 242] on icon at bounding box center [871, 234] width 15 height 15
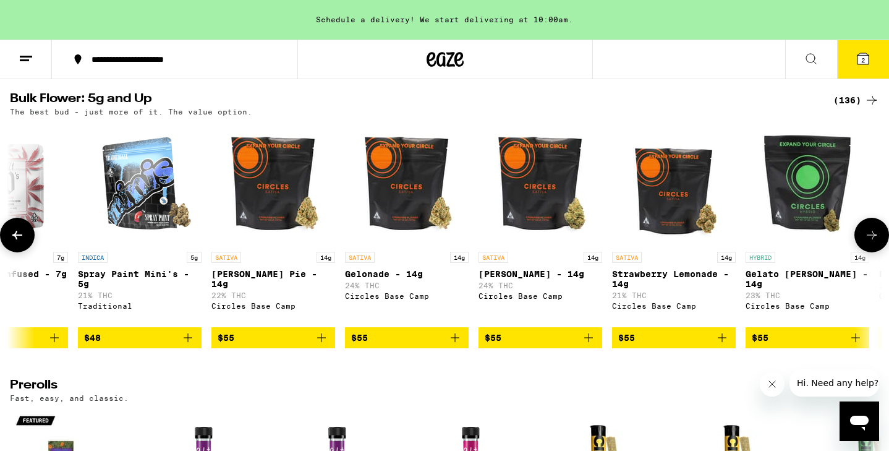
click at [874, 242] on icon at bounding box center [871, 234] width 15 height 15
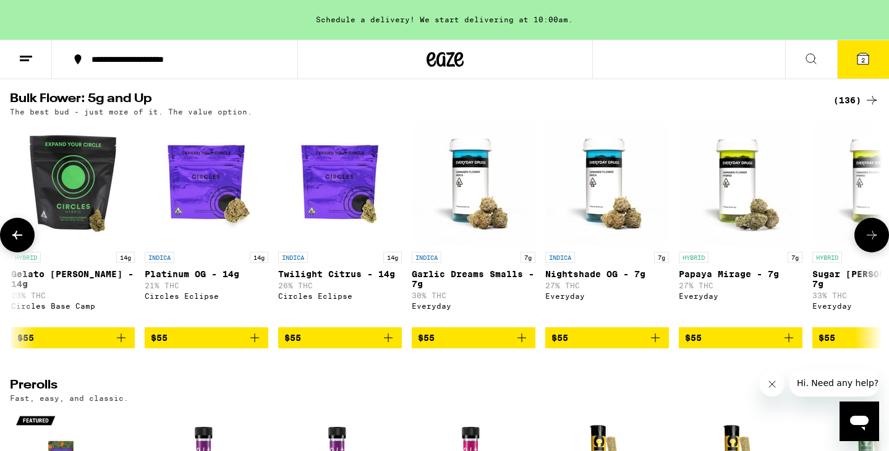
click at [874, 242] on icon at bounding box center [871, 234] width 15 height 15
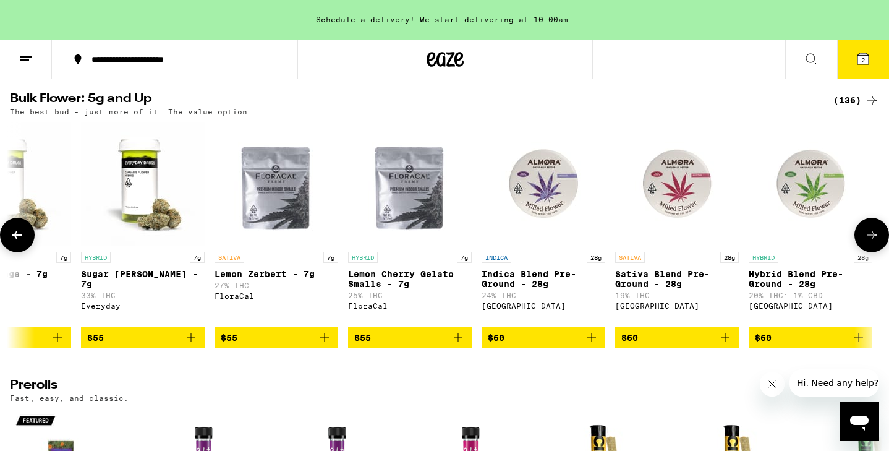
scroll to position [0, 8476]
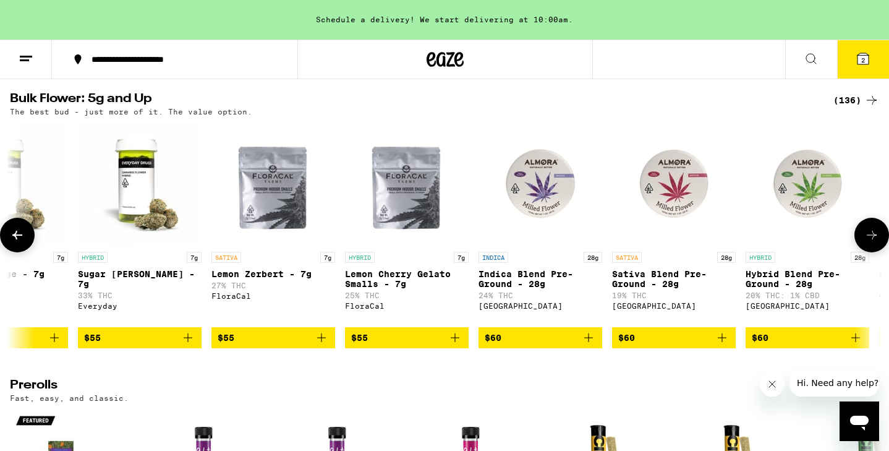
click at [865, 242] on icon at bounding box center [871, 234] width 15 height 15
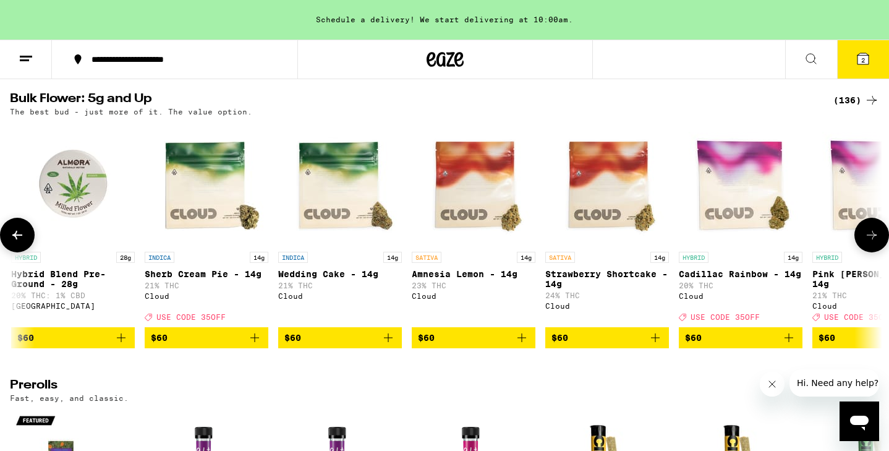
click at [866, 242] on icon at bounding box center [871, 234] width 15 height 15
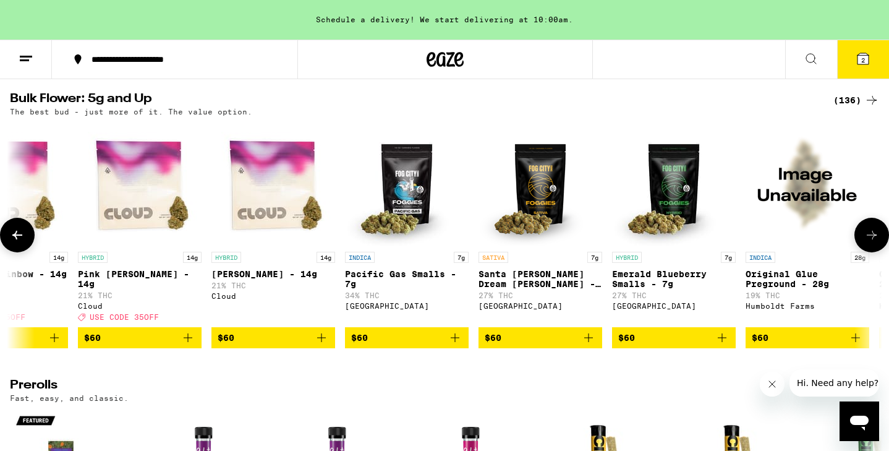
click at [866, 242] on icon at bounding box center [871, 234] width 15 height 15
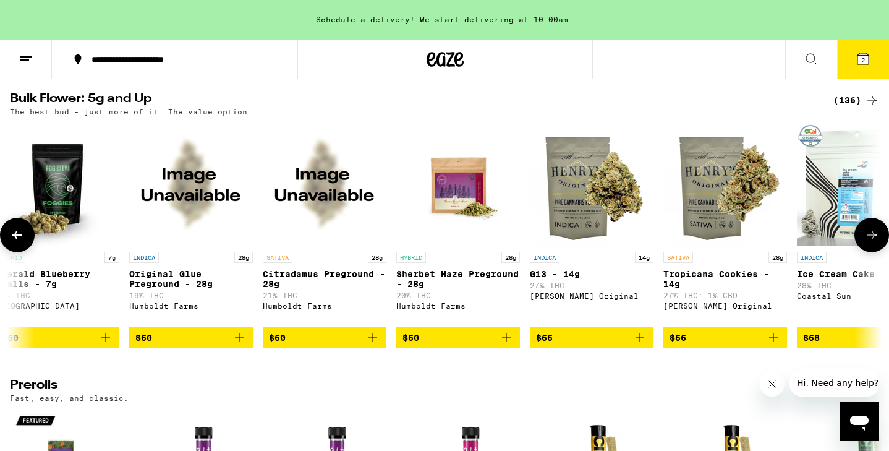
scroll to position [0, 10679]
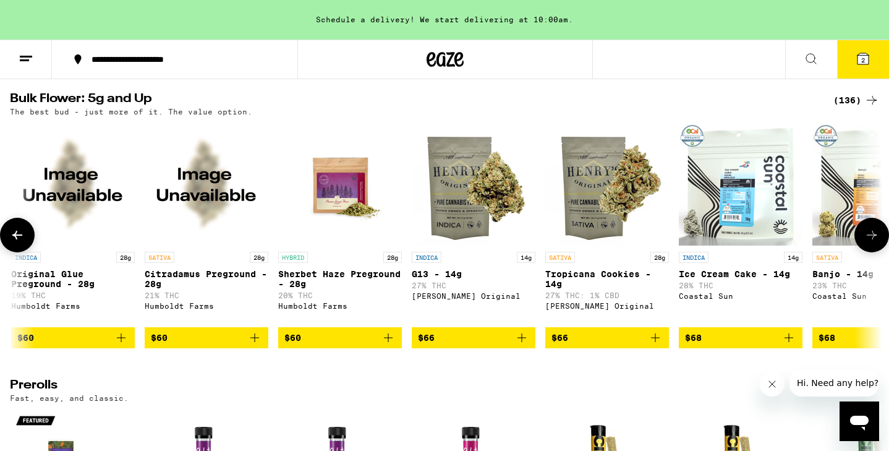
click at [872, 242] on icon at bounding box center [871, 234] width 15 height 15
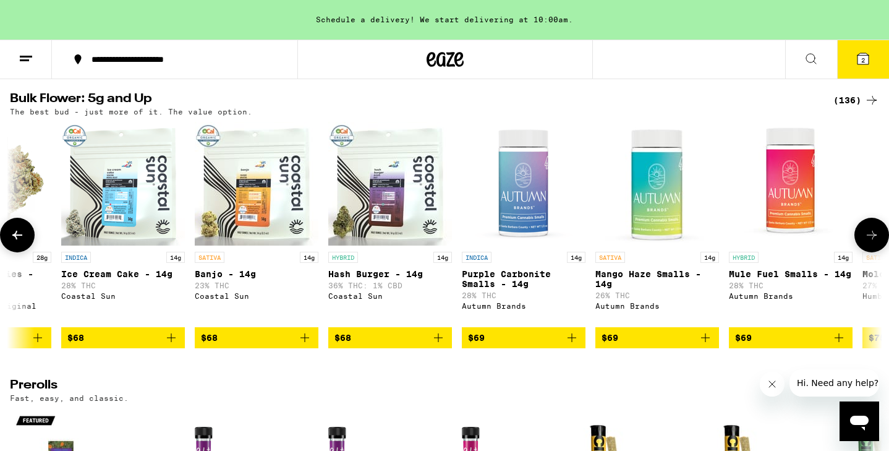
scroll to position [0, 11414]
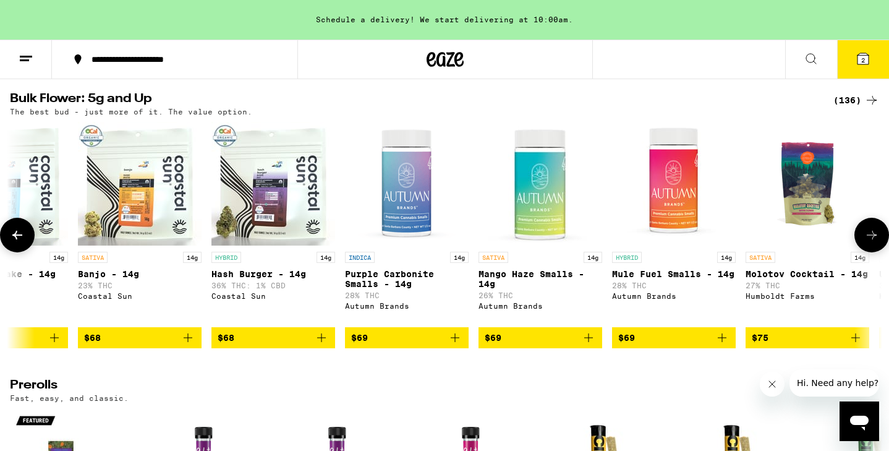
click at [260, 208] on img "Open page for Hash Burger - 14g from Coastal Sun" at bounding box center [273, 184] width 124 height 124
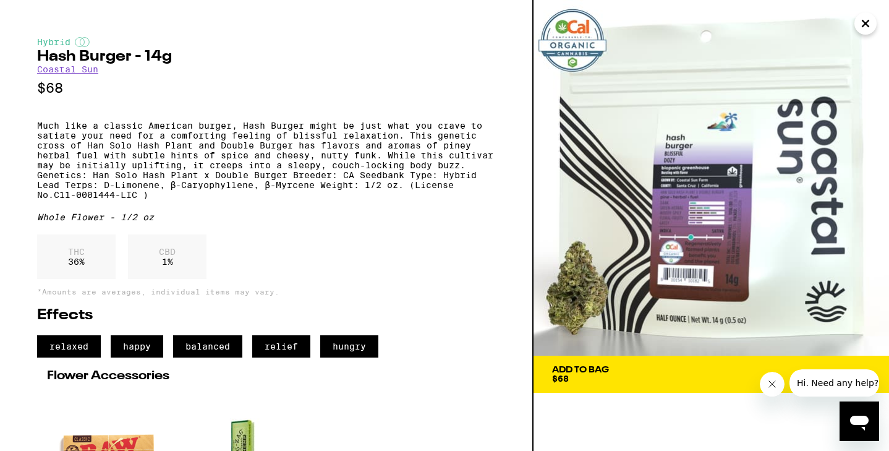
click at [860, 27] on icon "Close" at bounding box center [865, 23] width 15 height 19
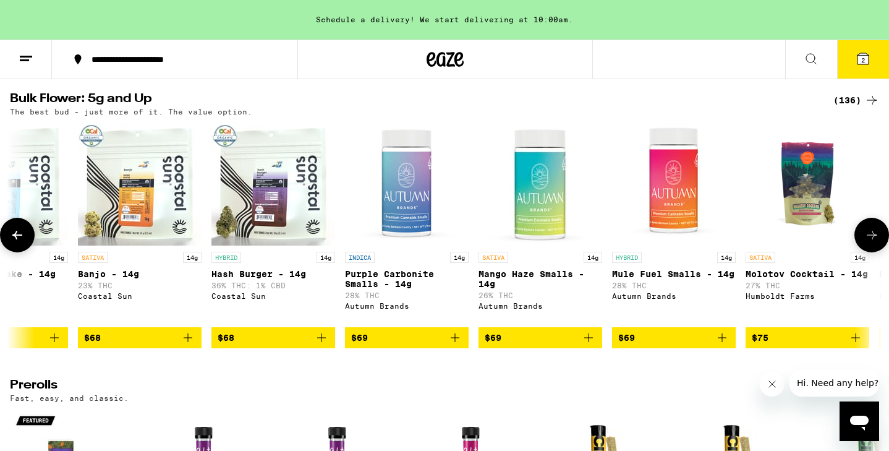
click at [788, 220] on img "Open page for Molotov Cocktail - 14g from Humboldt Farms" at bounding box center [807, 184] width 124 height 124
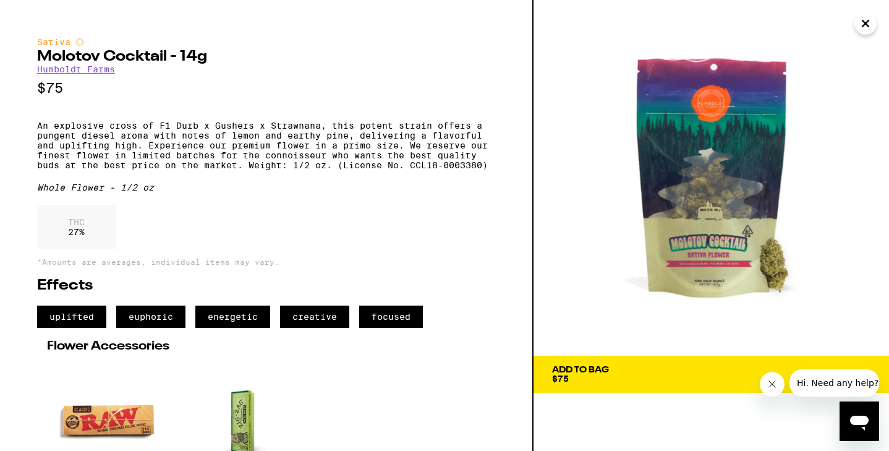
click at [862, 23] on icon "Close" at bounding box center [865, 23] width 15 height 19
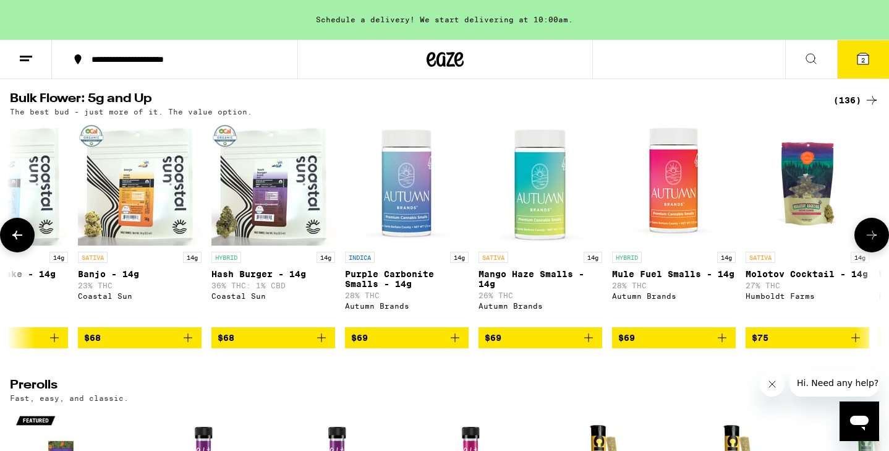
click at [867, 242] on icon at bounding box center [871, 234] width 15 height 15
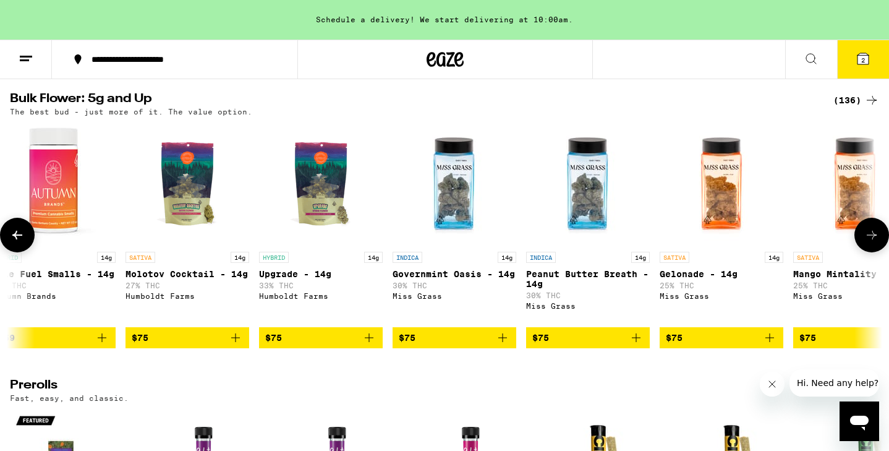
scroll to position [0, 12148]
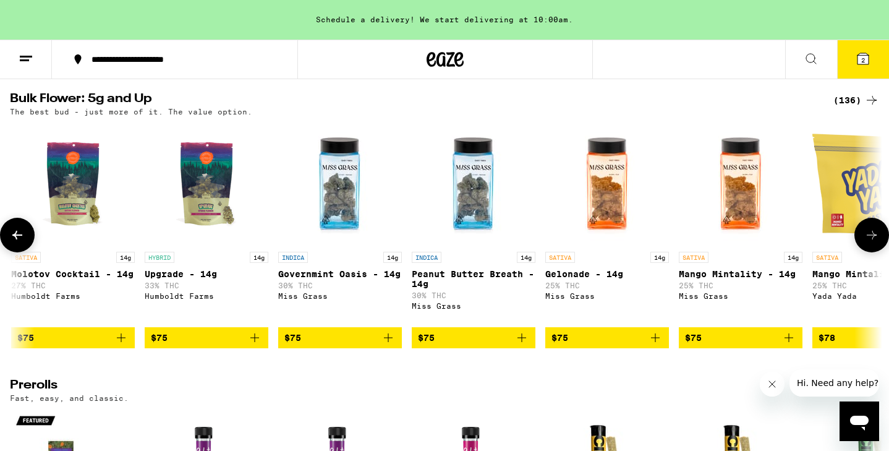
click at [872, 242] on icon at bounding box center [871, 234] width 15 height 15
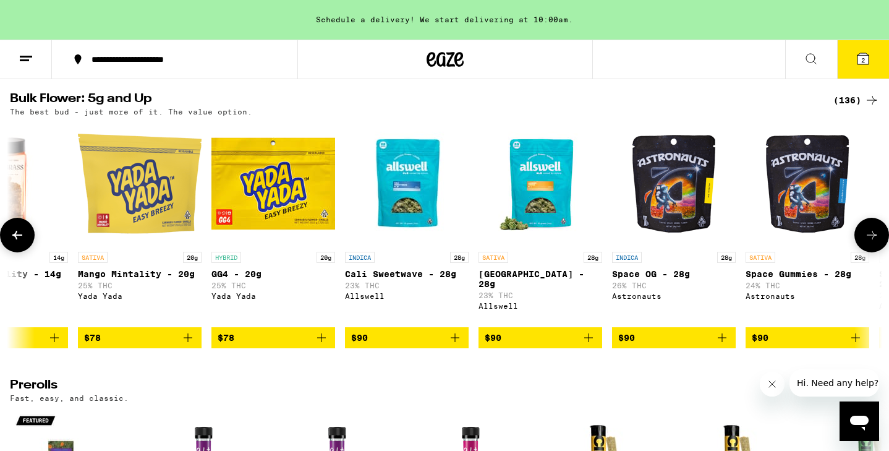
click at [19, 242] on icon at bounding box center [17, 234] width 15 height 15
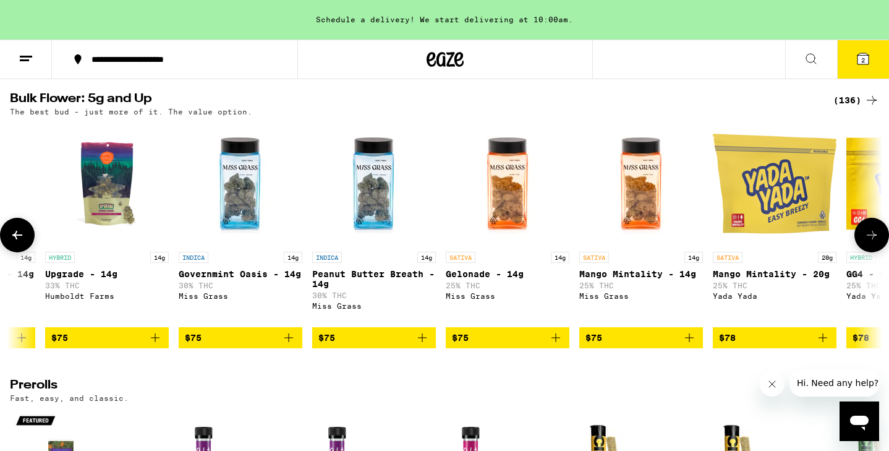
scroll to position [0, 12148]
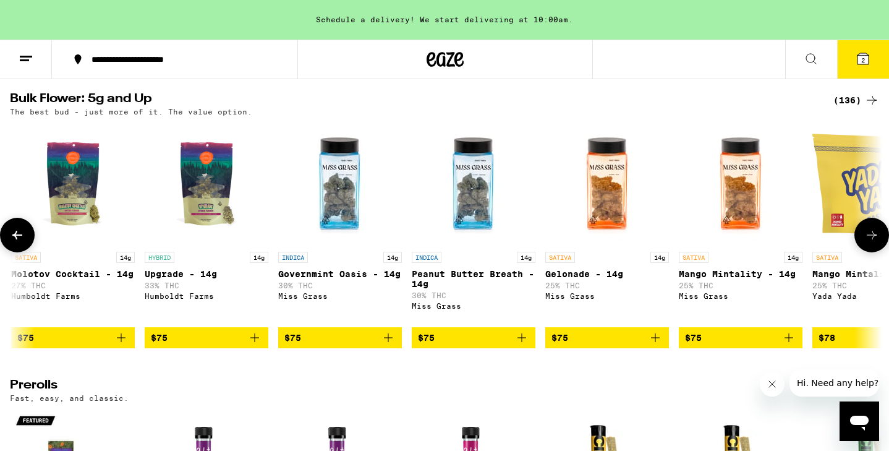
click at [340, 219] on img "Open page for Governmint Oasis - 14g from Miss Grass" at bounding box center [340, 184] width 124 height 124
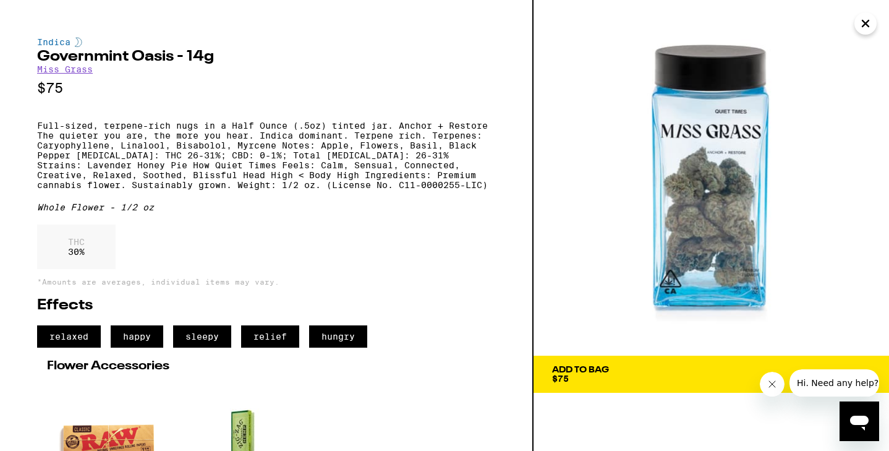
click at [863, 23] on icon "Close" at bounding box center [865, 23] width 15 height 19
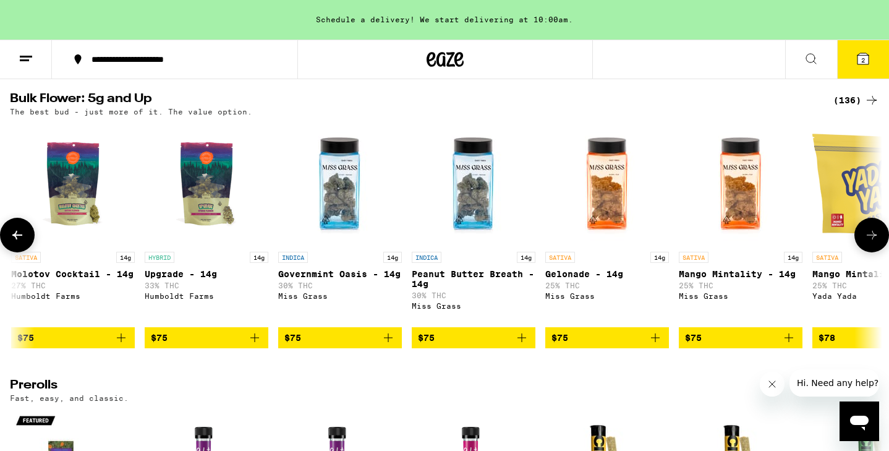
click at [868, 242] on icon at bounding box center [871, 234] width 15 height 15
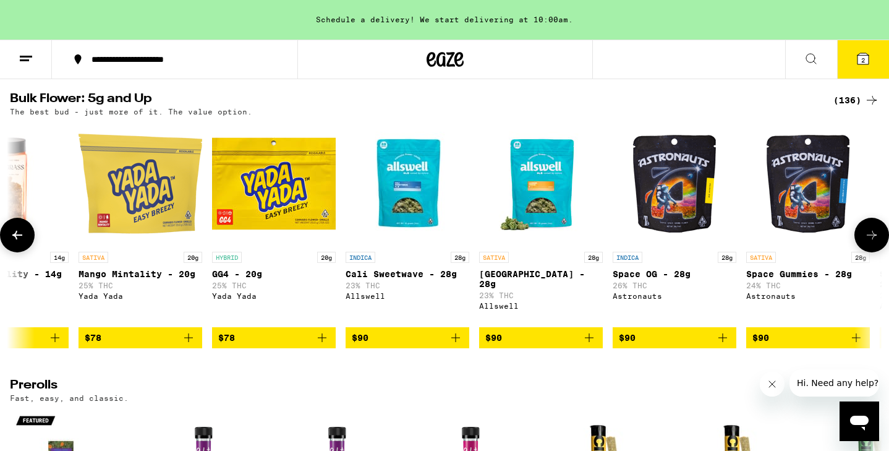
scroll to position [0, 12882]
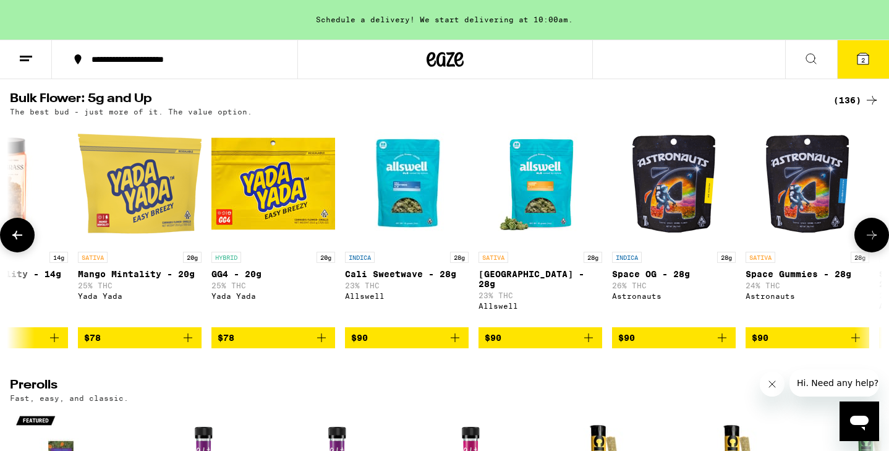
click at [870, 242] on icon at bounding box center [871, 234] width 15 height 15
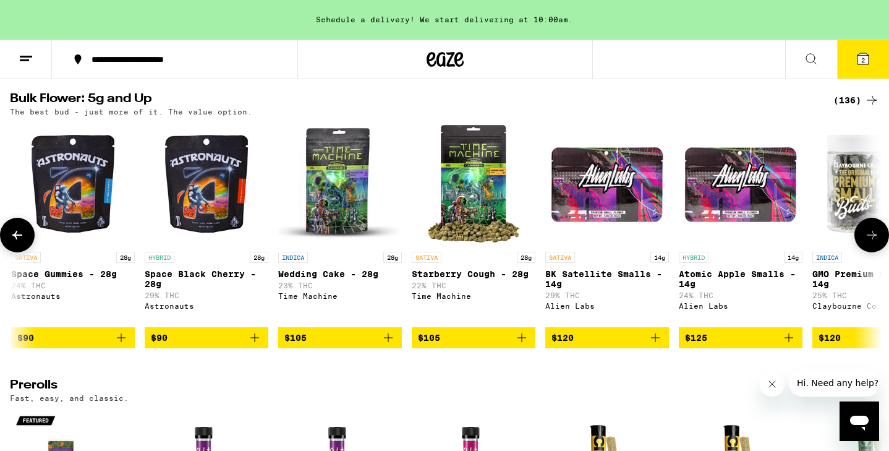
click at [877, 242] on icon at bounding box center [871, 234] width 15 height 15
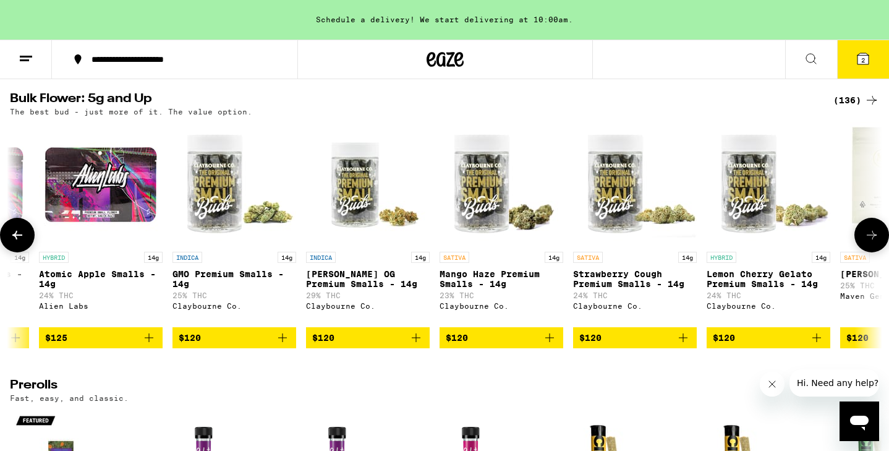
scroll to position [0, 14351]
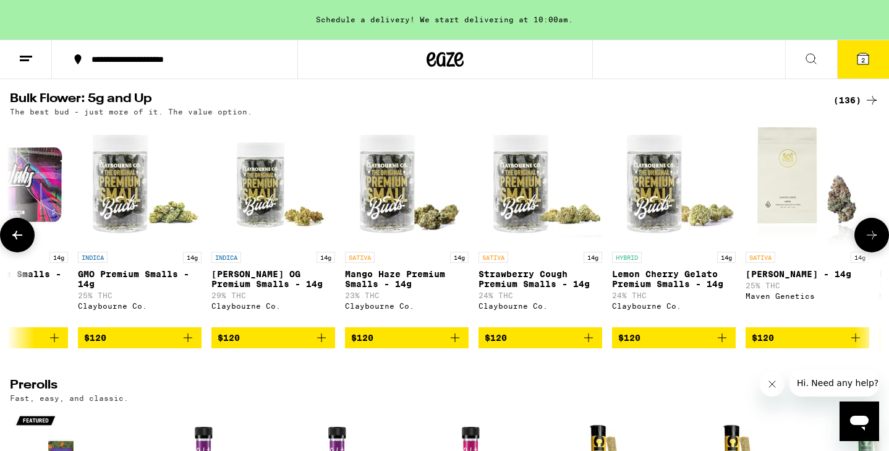
click at [877, 242] on icon at bounding box center [871, 234] width 15 height 15
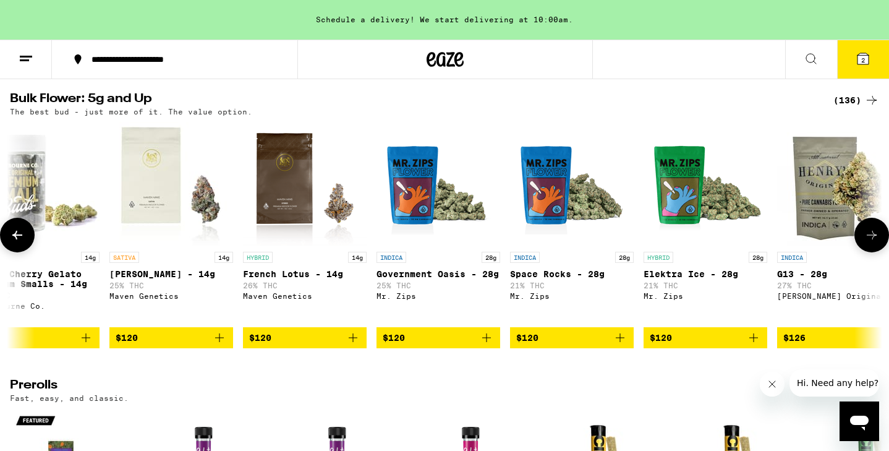
scroll to position [0, 15085]
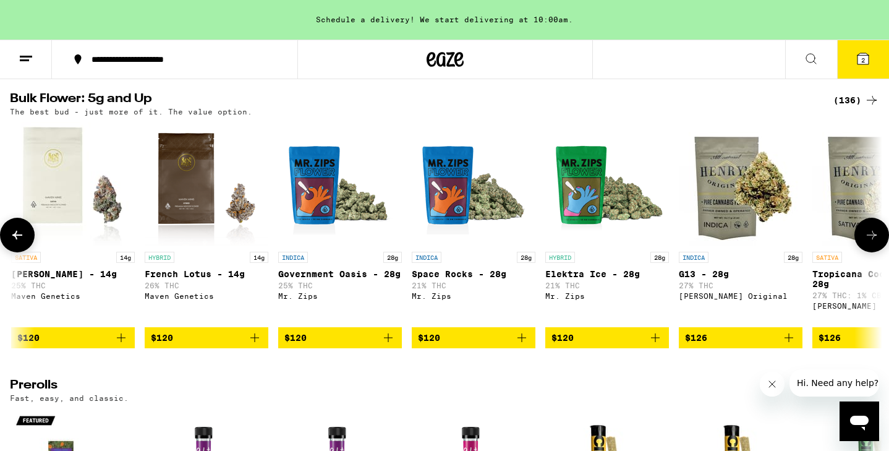
click at [880, 242] on button at bounding box center [871, 235] width 35 height 35
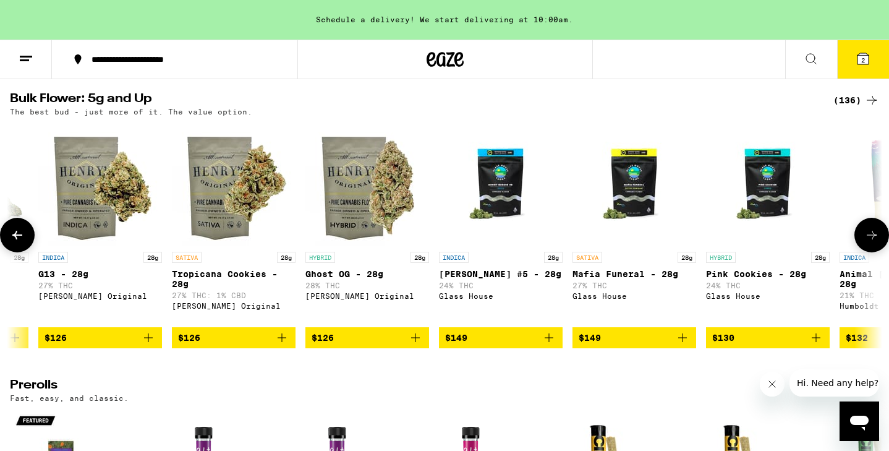
scroll to position [0, 15819]
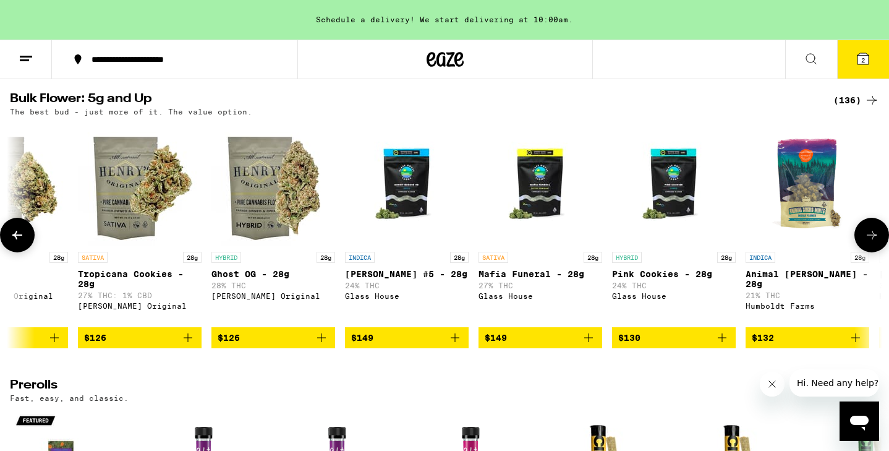
click at [880, 242] on button at bounding box center [871, 235] width 35 height 35
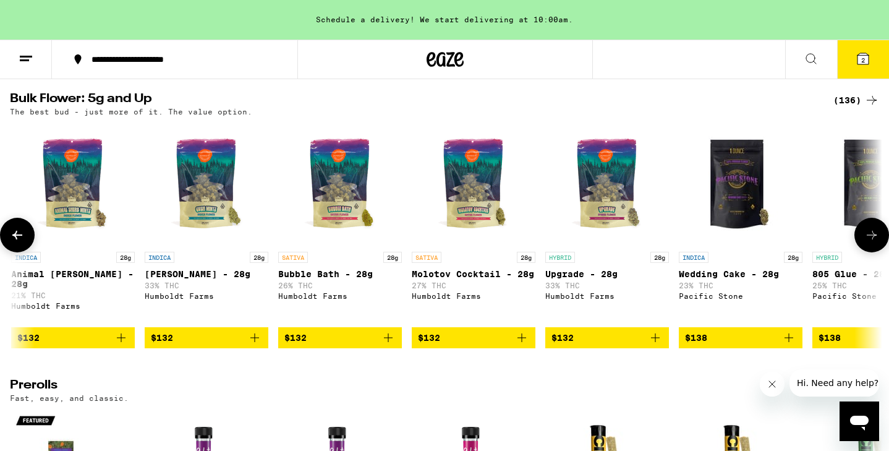
click at [880, 242] on button at bounding box center [871, 235] width 35 height 35
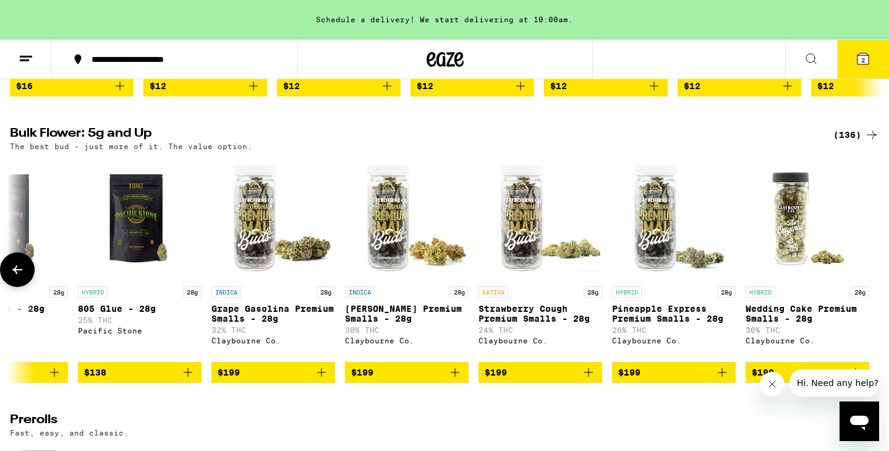
scroll to position [175, 0]
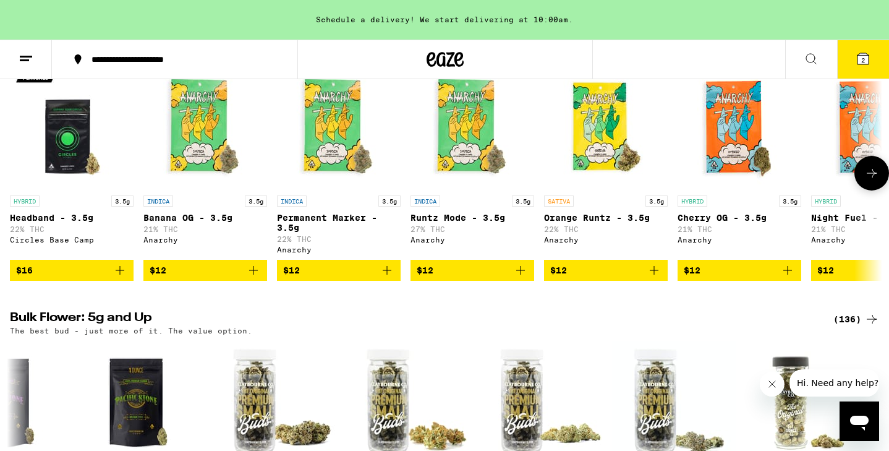
click at [438, 155] on img "Open page for Runtz Mode - 3.5g from Anarchy" at bounding box center [472, 128] width 124 height 124
